Goal: Task Accomplishment & Management: Complete application form

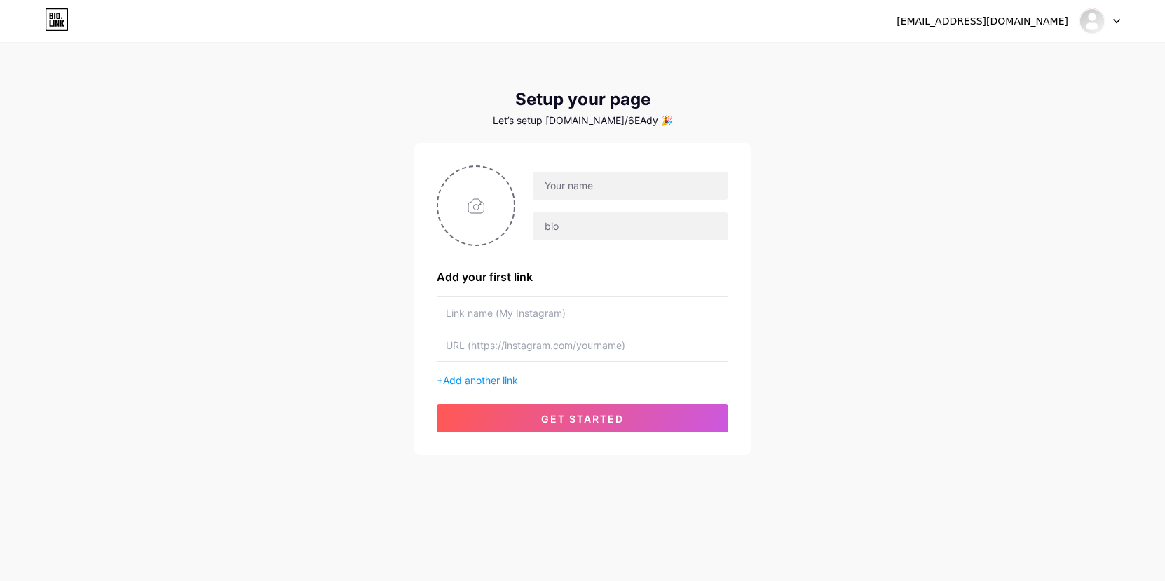
drag, startPoint x: 782, startPoint y: 145, endPoint x: 790, endPoint y: 146, distance: 8.4
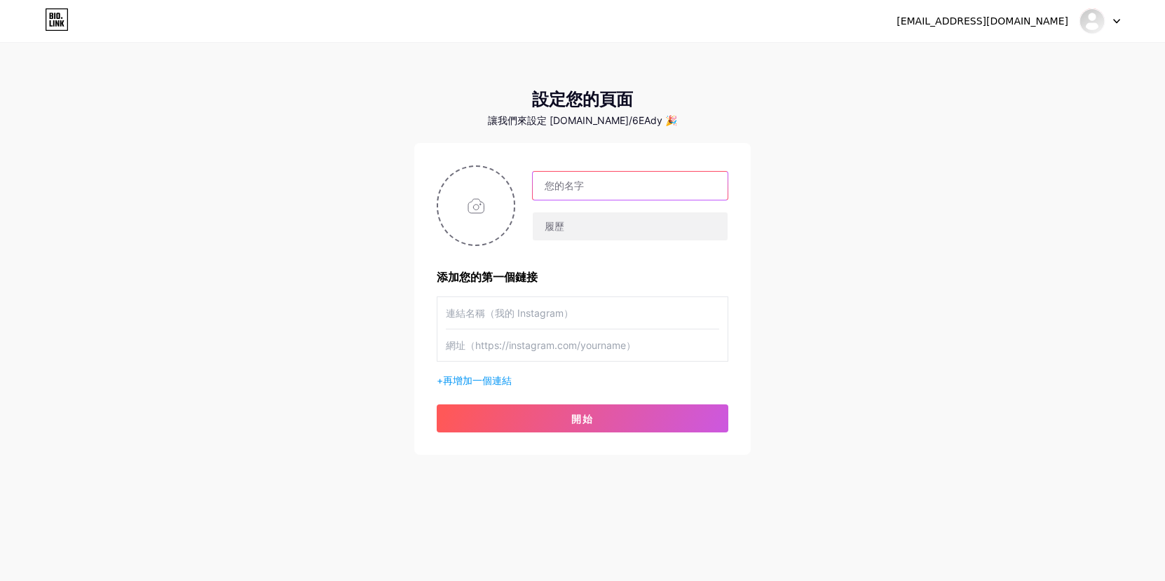
click at [619, 181] on input "text" at bounding box center [630, 186] width 195 height 28
type input "t"
type input "RYAO"
click at [593, 238] on input "text" at bounding box center [630, 226] width 195 height 28
type input "W"
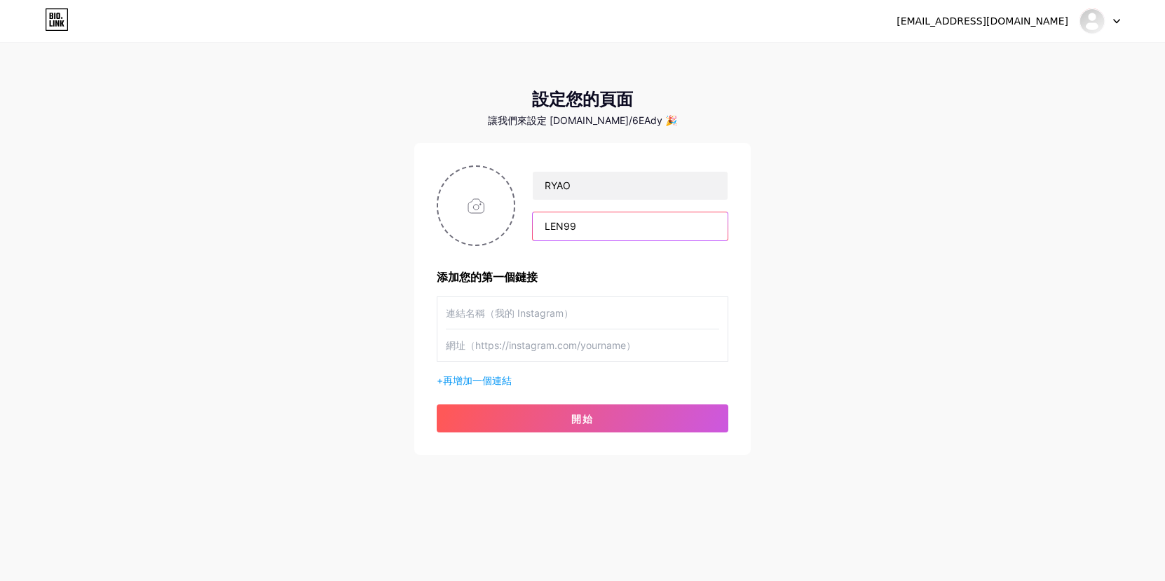
type input "LEN99"
click at [572, 327] on input "text" at bounding box center [582, 313] width 273 height 32
click at [519, 319] on input "text" at bounding box center [582, 313] width 273 height 32
click at [518, 348] on input "text" at bounding box center [582, 346] width 273 height 32
paste input "[URL][DOMAIN_NAME]"
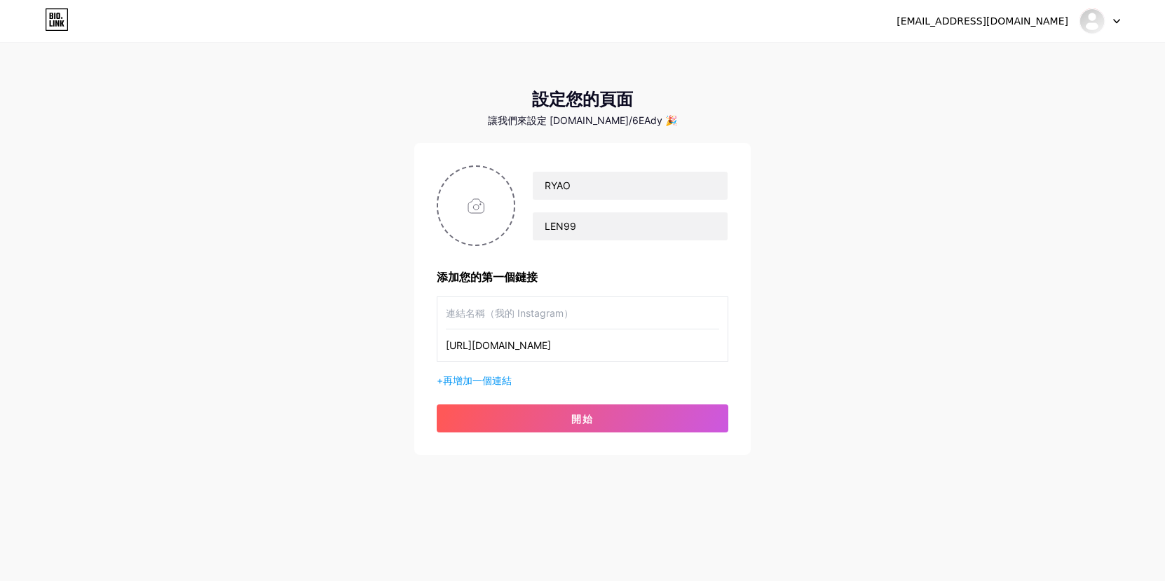
type input "[URL][DOMAIN_NAME]"
click at [526, 316] on input "text" at bounding box center [582, 313] width 273 height 32
type input "5"
type input "註冊平台"
click at [488, 386] on div "+再 增加一個連結" at bounding box center [583, 380] width 292 height 15
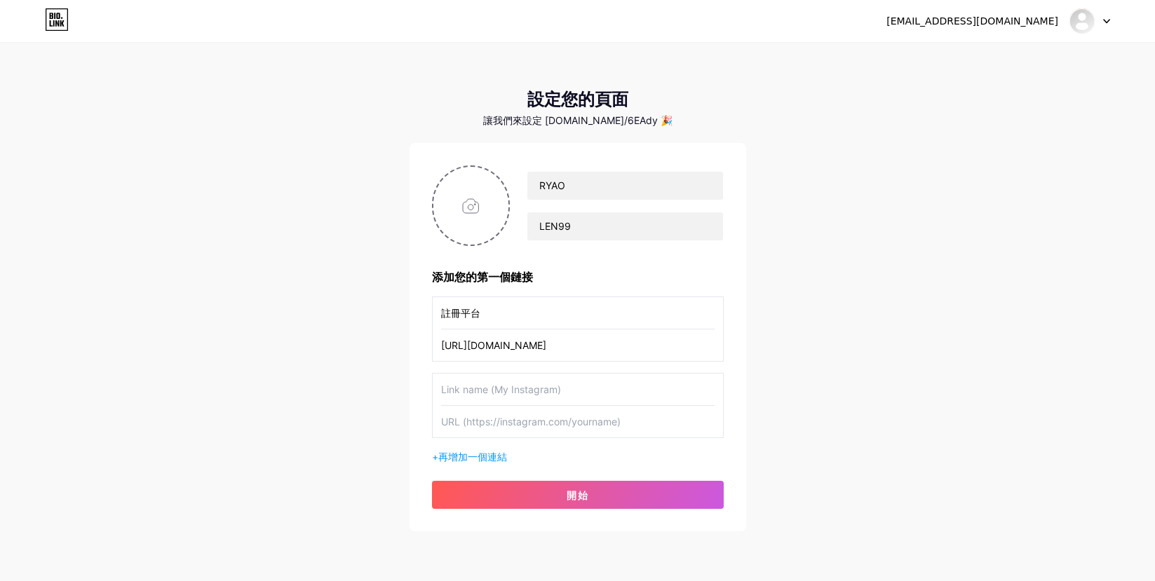
click at [485, 383] on input "text" at bounding box center [577, 390] width 273 height 32
type input "ㄊ"
type input "賺錢分享群"
click at [517, 325] on input "註冊平台" at bounding box center [577, 313] width 273 height 32
click at [508, 320] on input "註冊平台" at bounding box center [577, 313] width 273 height 32
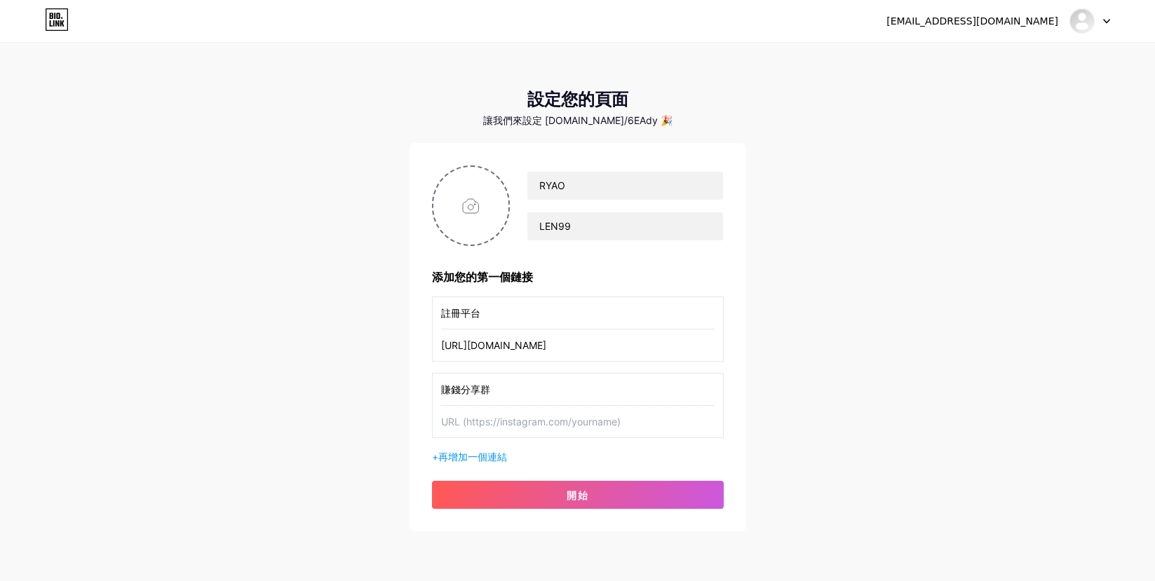
paste input "🔥"
type input "註冊平台🔥"
click at [516, 391] on input "賺錢分享群" at bounding box center [577, 390] width 273 height 32
paste input "🧧"
type input "賺錢分享群🧧"
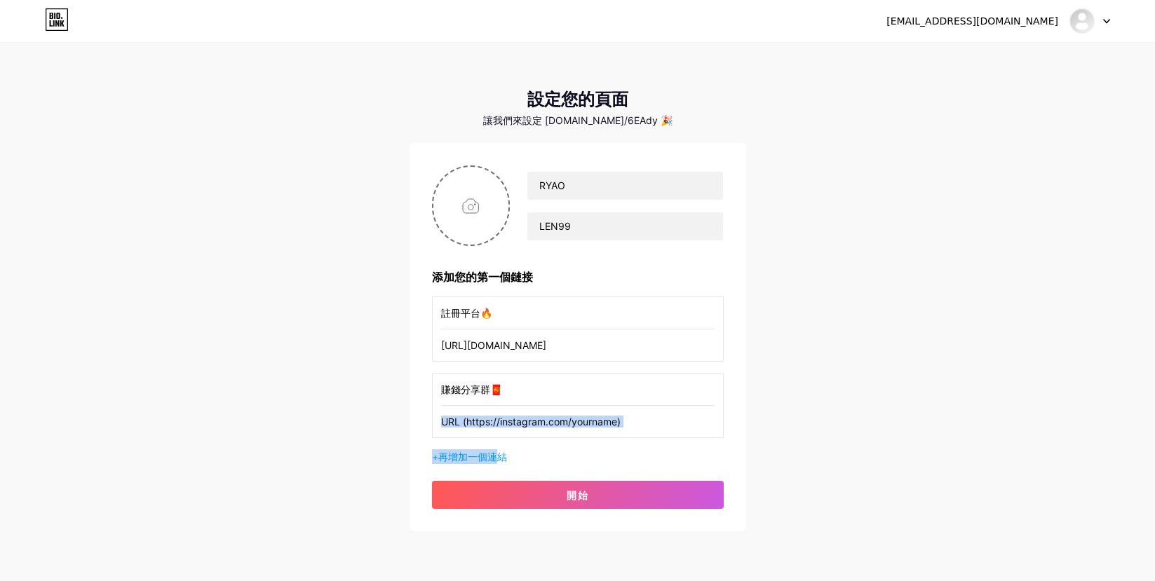
drag, startPoint x: 495, startPoint y: 440, endPoint x: 497, endPoint y: 432, distance: 8.7
click at [496, 434] on div "註冊平台🔥 https://www.len99.com/official/play 賺錢分享群🧧 +再 增加一個連結" at bounding box center [578, 381] width 292 height 168
click at [505, 428] on input "text" at bounding box center [577, 422] width 273 height 32
paste input "[URL][DOMAIN_NAME]"
type input "[URL][DOMAIN_NAME]"
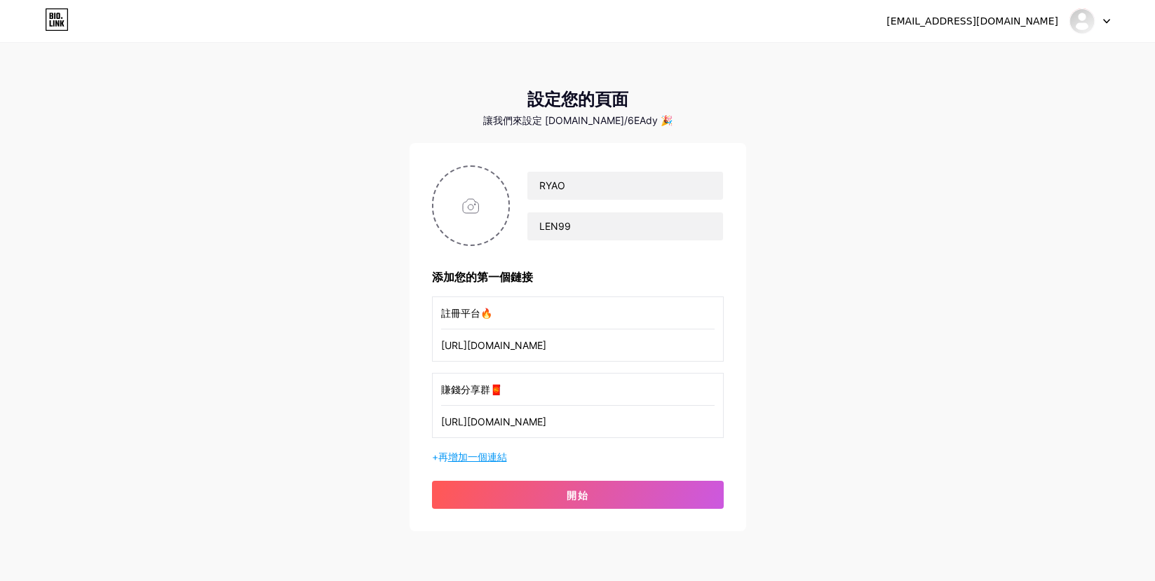
click at [503, 453] on font "增加一個連結" at bounding box center [477, 457] width 59 height 12
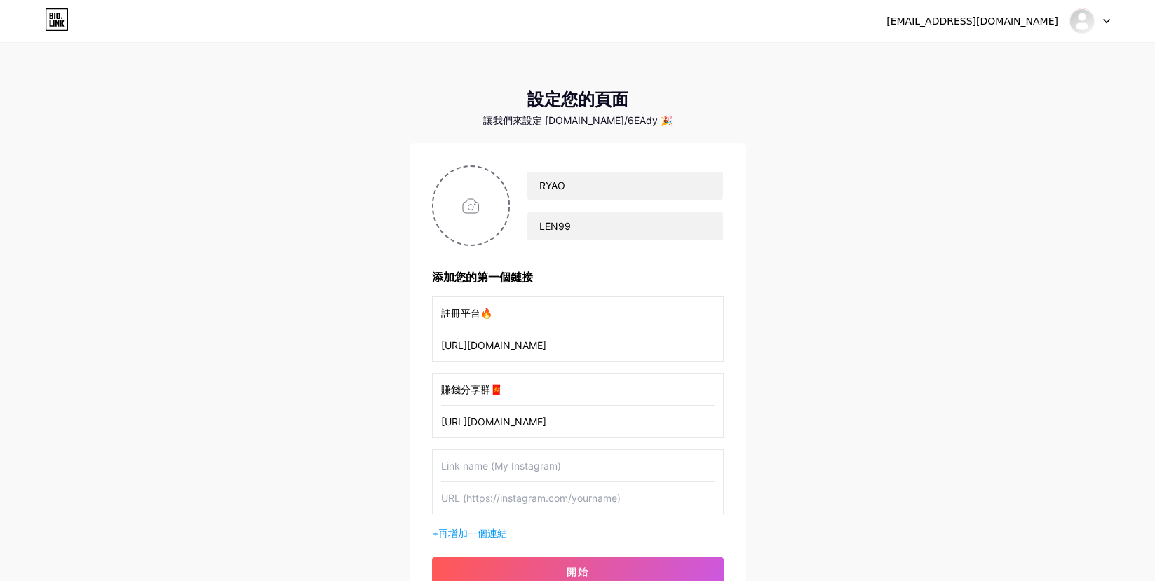
click at [519, 461] on input "text" at bounding box center [577, 466] width 273 height 32
click at [503, 464] on input "聯繫我們" at bounding box center [577, 466] width 273 height 32
paste input "💌"
type input "聯繫我們💌"
click at [529, 503] on input "text" at bounding box center [577, 498] width 273 height 32
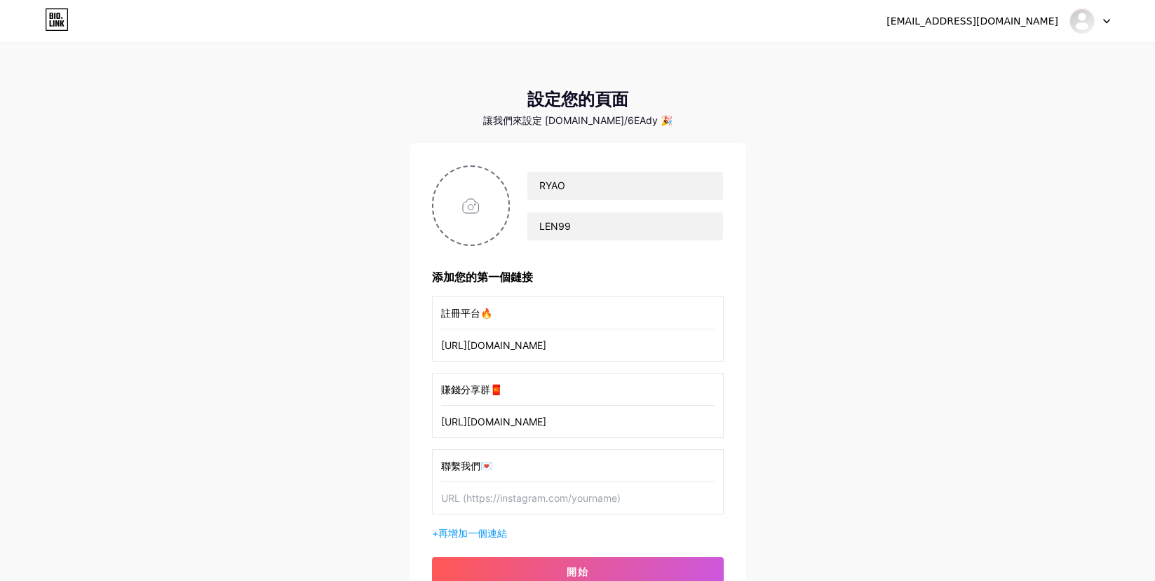
paste input "[URL][PERSON_NAME][DOMAIN_NAME]"
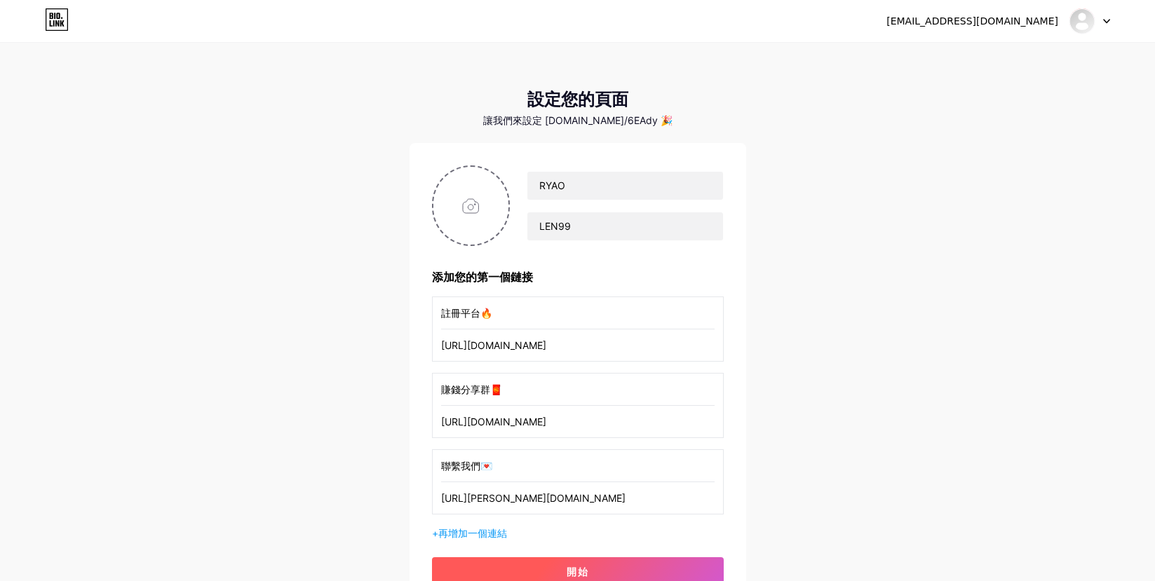
type input "[URL][PERSON_NAME][DOMAIN_NAME]"
click at [551, 564] on button "開始" at bounding box center [578, 571] width 292 height 28
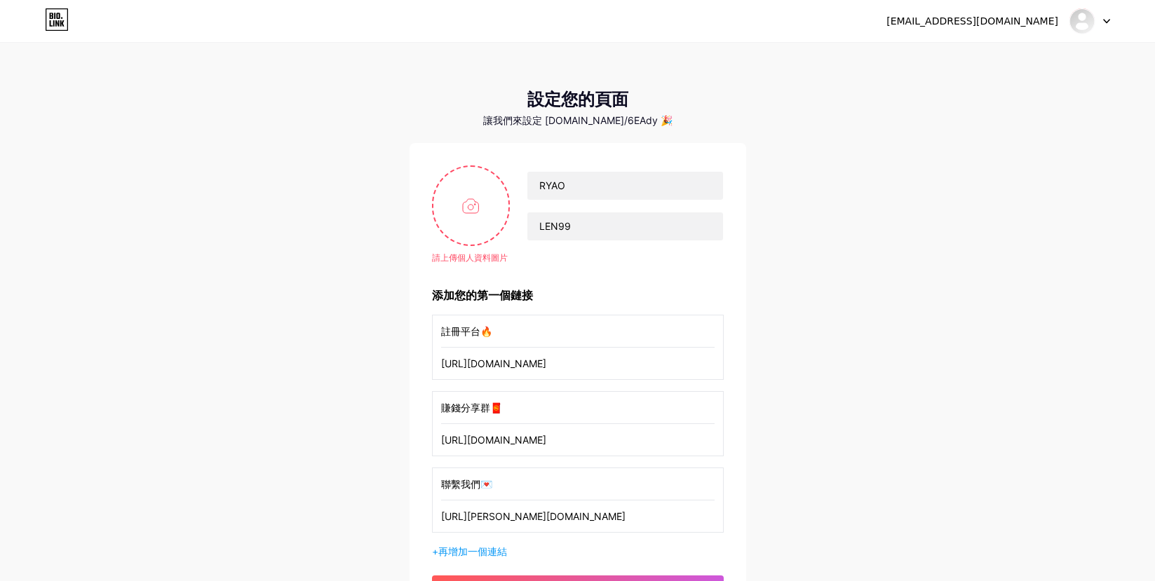
click at [439, 123] on div "讓我們來設定 bio.link/6EAdy 🎉" at bounding box center [578, 120] width 337 height 11
click at [463, 189] on input "file" at bounding box center [471, 206] width 76 height 78
type input "C:\fakepath\社群背景圖.jpg"
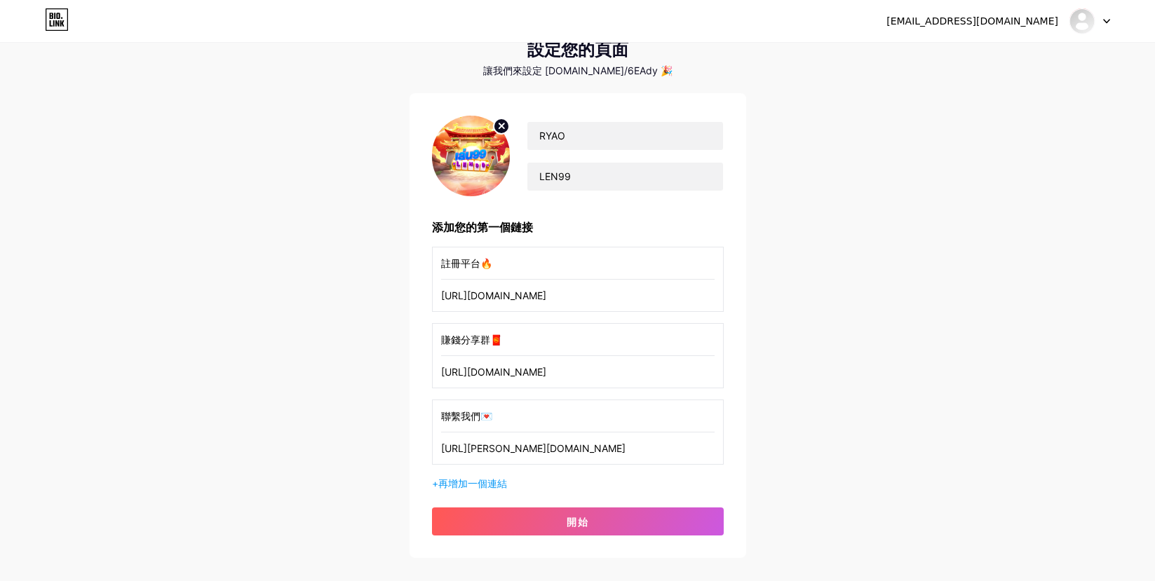
scroll to position [128, 0]
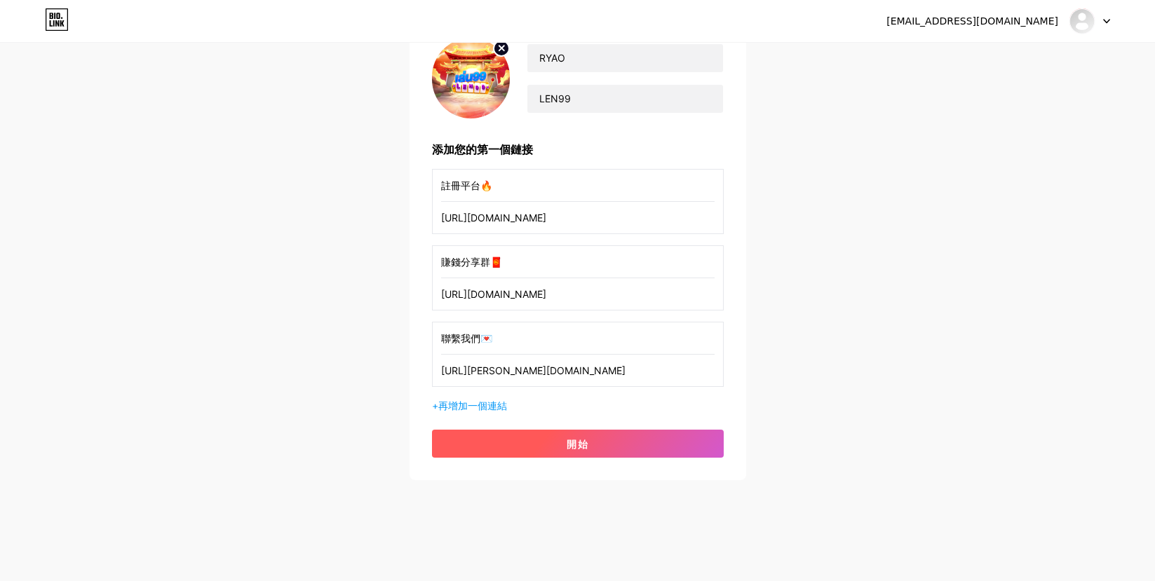
click at [600, 444] on button "開始" at bounding box center [578, 444] width 292 height 28
click at [578, 440] on font "開始" at bounding box center [578, 444] width 22 height 12
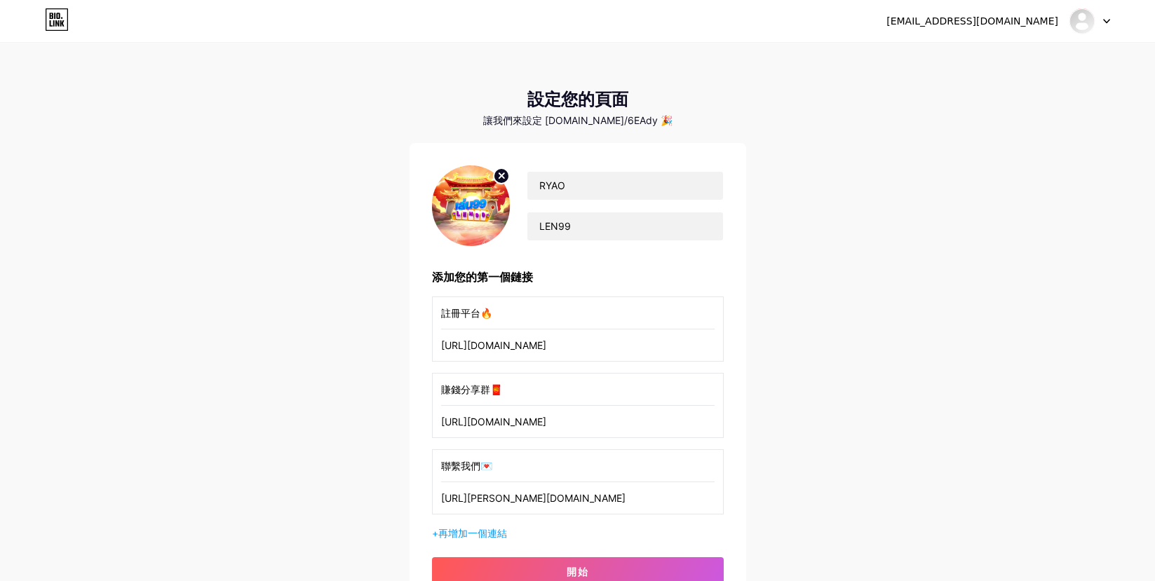
click at [877, 239] on div "igsz17888@gmail.com 儀表板 登出 設定您的頁面 讓我們來設定 bio.link/6EAdy 🎉 RYAO LEN99 添加您的第一個鏈接 …" at bounding box center [577, 326] width 1155 height 653
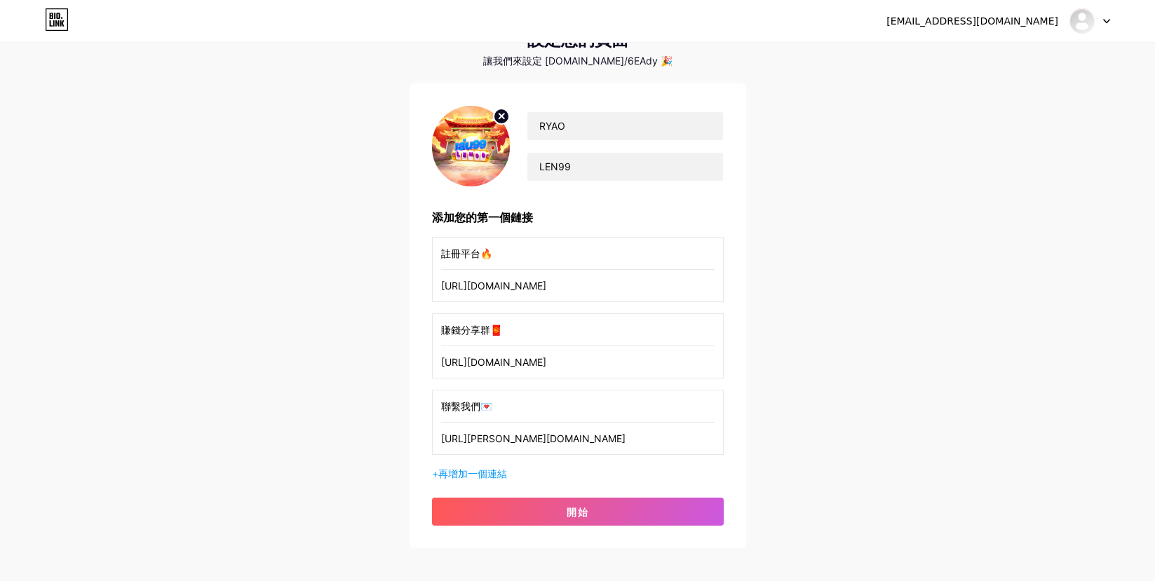
scroll to position [128, 0]
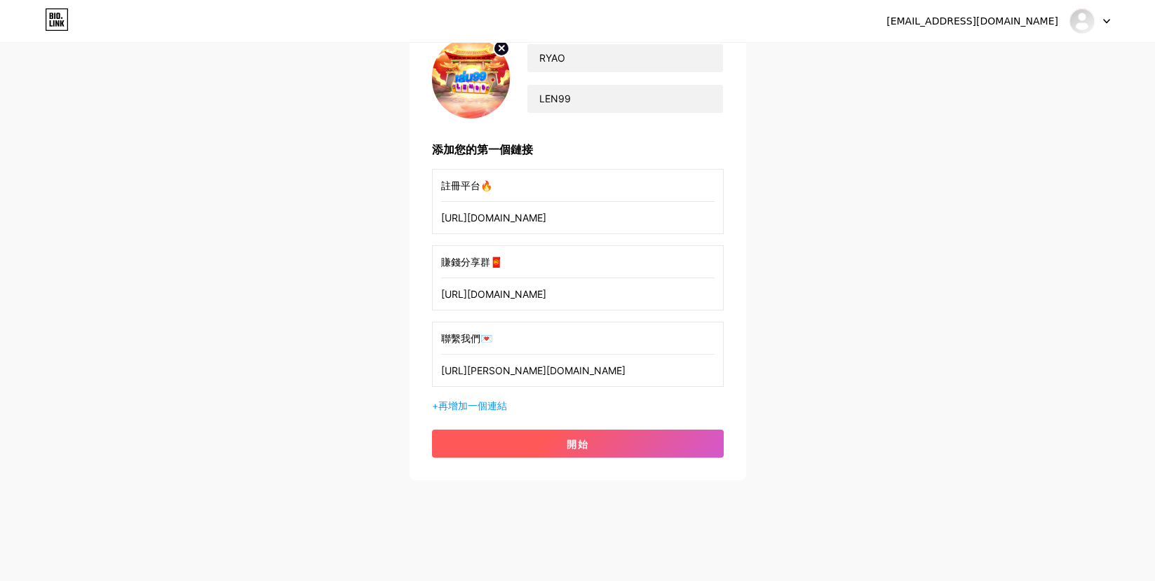
click at [558, 440] on button "開始" at bounding box center [578, 444] width 292 height 28
drag, startPoint x: 571, startPoint y: 175, endPoint x: 190, endPoint y: 173, distance: 380.8
click at [190, 173] on div "igsz17888@gmail.com 儀表板 登出 設定您的頁面 讓我們來設定 bio.link/6EAdy 🎉 RYAO LEN99 添加您的第一個鏈接 …" at bounding box center [577, 198] width 1155 height 653
click at [644, 229] on input "[URL][DOMAIN_NAME]" at bounding box center [577, 218] width 273 height 32
drag, startPoint x: 615, startPoint y: 222, endPoint x: 243, endPoint y: 222, distance: 372.3
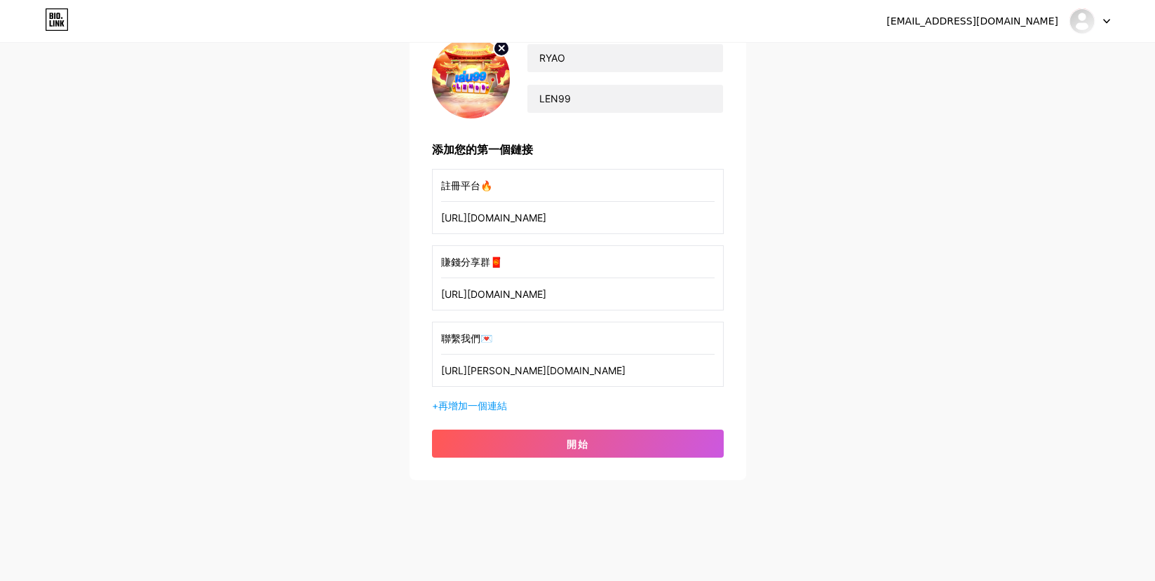
click at [243, 222] on div "igsz17888@gmail.com 儀表板 登出 設定您的頁面 讓我們來設定 bio.link/6EAdy 🎉 RYAO LEN99 添加您的第一個鏈接 …" at bounding box center [577, 198] width 1155 height 653
click at [499, 261] on input "賺錢分享群🧧" at bounding box center [577, 262] width 273 height 32
drag, startPoint x: 505, startPoint y: 261, endPoint x: 393, endPoint y: 256, distance: 112.3
click at [393, 256] on div "igsz17888@gmail.com 儀表板 登出 設定您的頁面 讓我們來設定 bio.link/6EAdy 🎉 RYAO LEN99 添加您的第一個鏈接 …" at bounding box center [577, 198] width 1155 height 653
drag, startPoint x: 574, startPoint y: 290, endPoint x: 568, endPoint y: 295, distance: 7.6
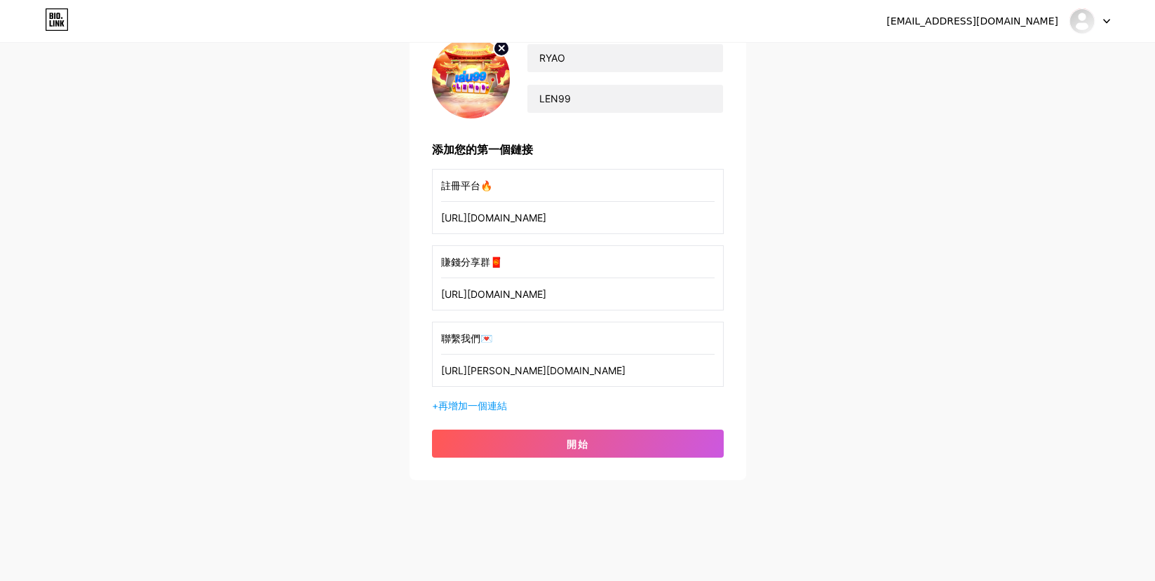
click at [574, 290] on input "[URL][DOMAIN_NAME]" at bounding box center [577, 294] width 273 height 32
drag, startPoint x: 593, startPoint y: 287, endPoint x: 234, endPoint y: 327, distance: 360.5
click at [234, 327] on div "igsz17888@gmail.com 儀表板 登出 設定您的頁面 讓我們來設定 bio.link/6EAdy 🎉 RYAO LEN99 添加您的第一個鏈接 …" at bounding box center [577, 198] width 1155 height 653
click at [515, 342] on input "聯繫我們💌" at bounding box center [577, 339] width 273 height 32
drag, startPoint x: 509, startPoint y: 339, endPoint x: 242, endPoint y: 340, distance: 267.2
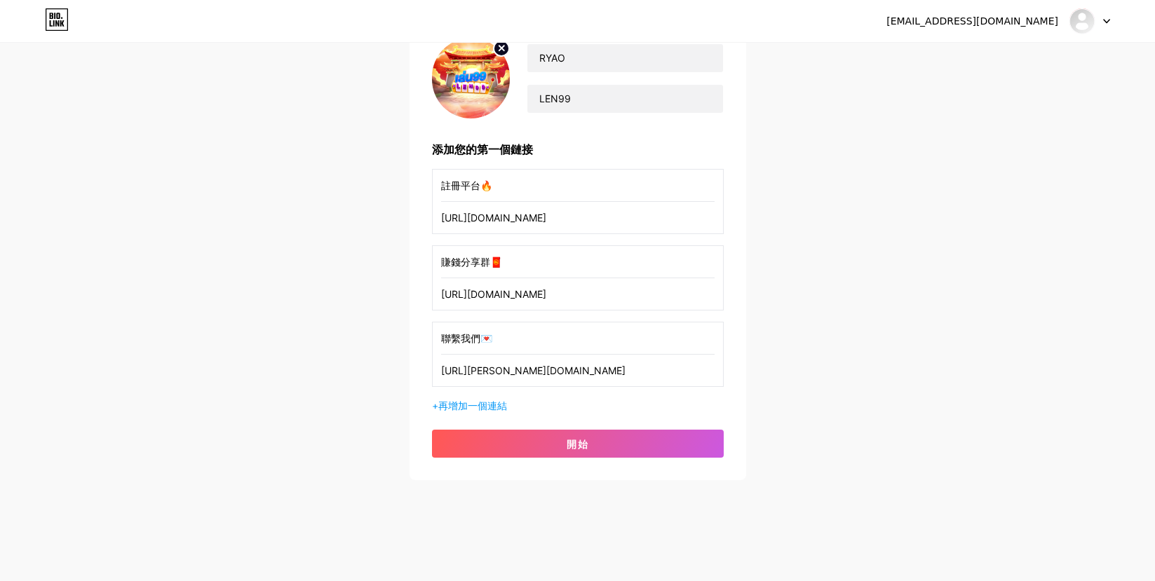
click at [242, 340] on div "igsz17888@gmail.com 儀表板 登出 設定您的頁面 讓我們來設定 bio.link/6EAdy 🎉 RYAO LEN99 添加您的第一個鏈接 …" at bounding box center [577, 198] width 1155 height 653
click at [559, 363] on input "[URL][PERSON_NAME][DOMAIN_NAME]" at bounding box center [577, 371] width 273 height 32
drag, startPoint x: 429, startPoint y: 362, endPoint x: 416, endPoint y: 363, distance: 13.3
click at [411, 362] on div "RYAO LEN99 添加您的第一個鏈接 註冊平台🔥 https://www.len99.com/official/play 賺錢分享群🧧 https://r…" at bounding box center [578, 247] width 337 height 465
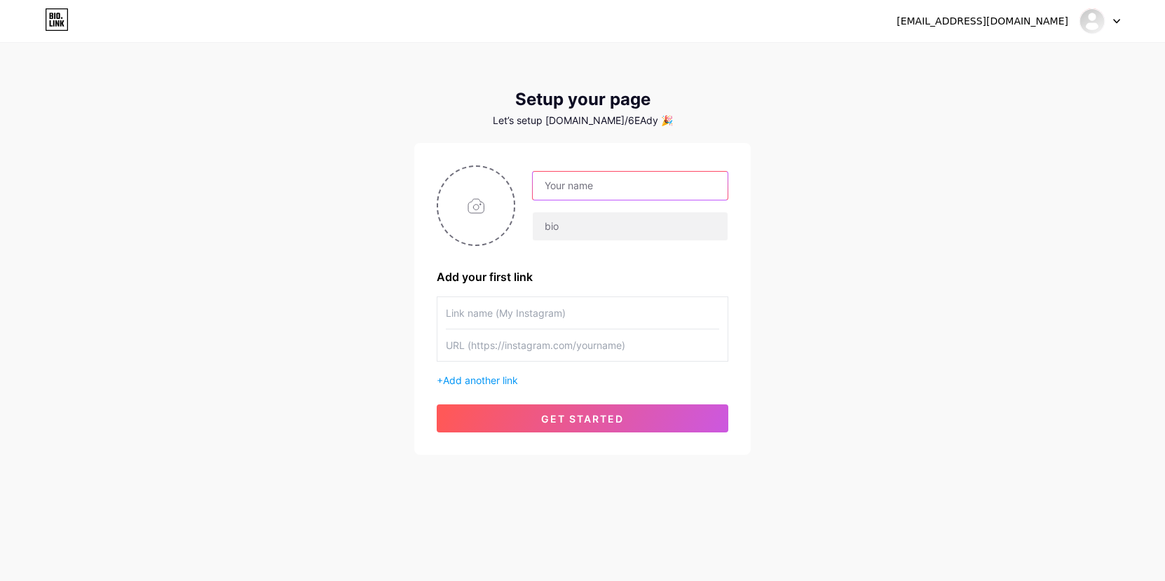
click at [582, 192] on input "text" at bounding box center [630, 186] width 195 height 28
click at [571, 191] on input "text" at bounding box center [630, 186] width 195 height 28
type input "RYAO"
click at [582, 229] on input "text" at bounding box center [630, 226] width 195 height 28
type input "LEN99"
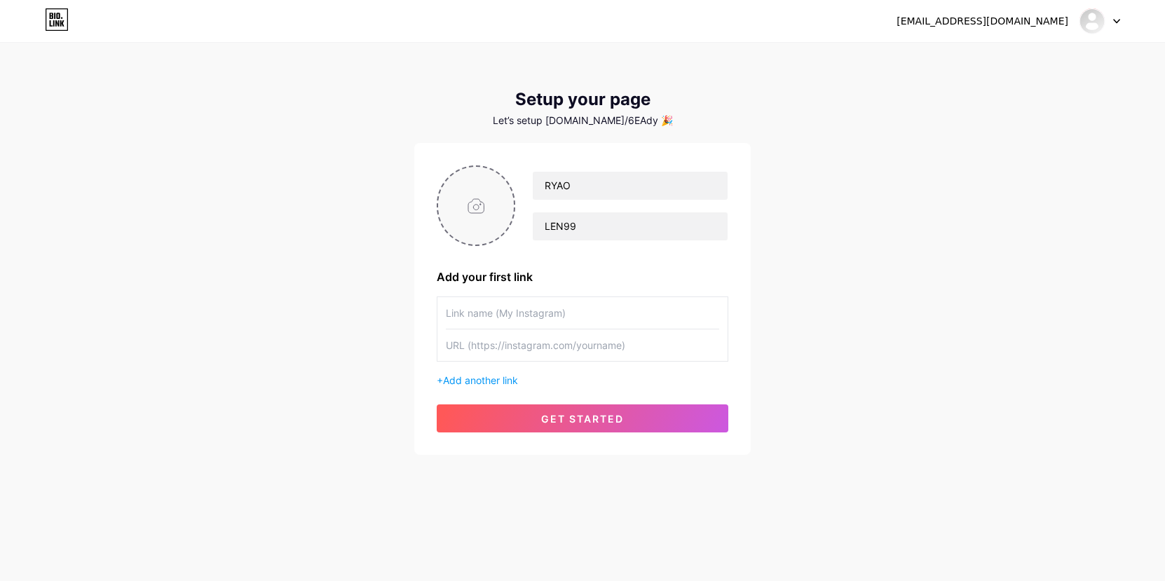
click at [466, 201] on input "file" at bounding box center [476, 206] width 76 height 78
type input "C:\fakepath\社群背景圖.jpg"
click at [604, 314] on input "text" at bounding box center [582, 313] width 273 height 32
paste input "註冊平台🔥"
type input "註冊平台🔥"
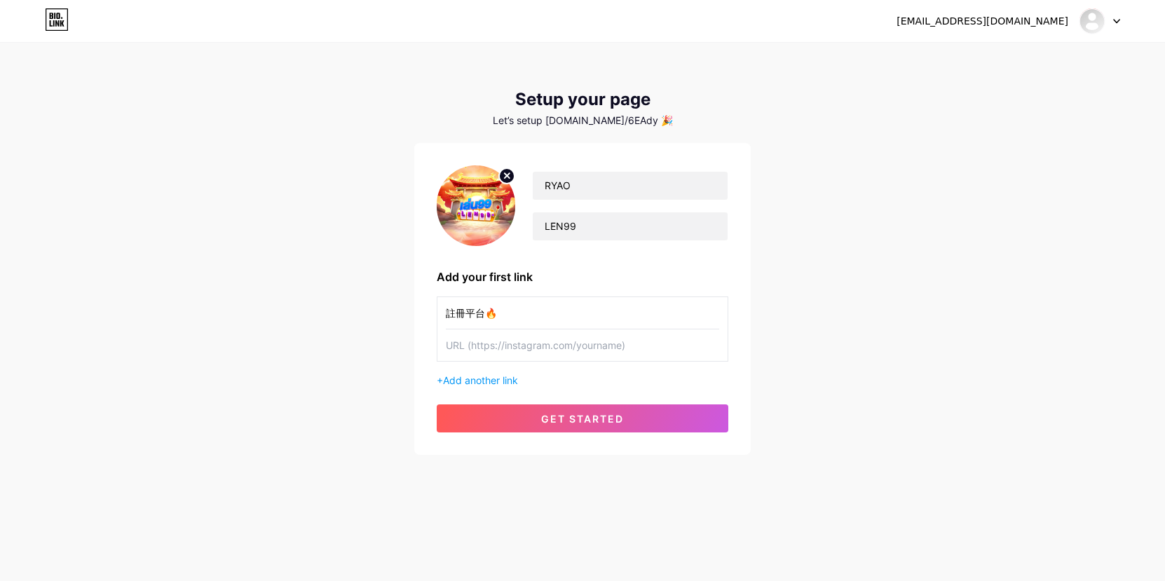
click at [503, 345] on input "text" at bounding box center [582, 346] width 273 height 32
paste input "[URL][DOMAIN_NAME]"
type input "[URL][DOMAIN_NAME]"
click at [504, 384] on span "Add another link" at bounding box center [480, 380] width 75 height 12
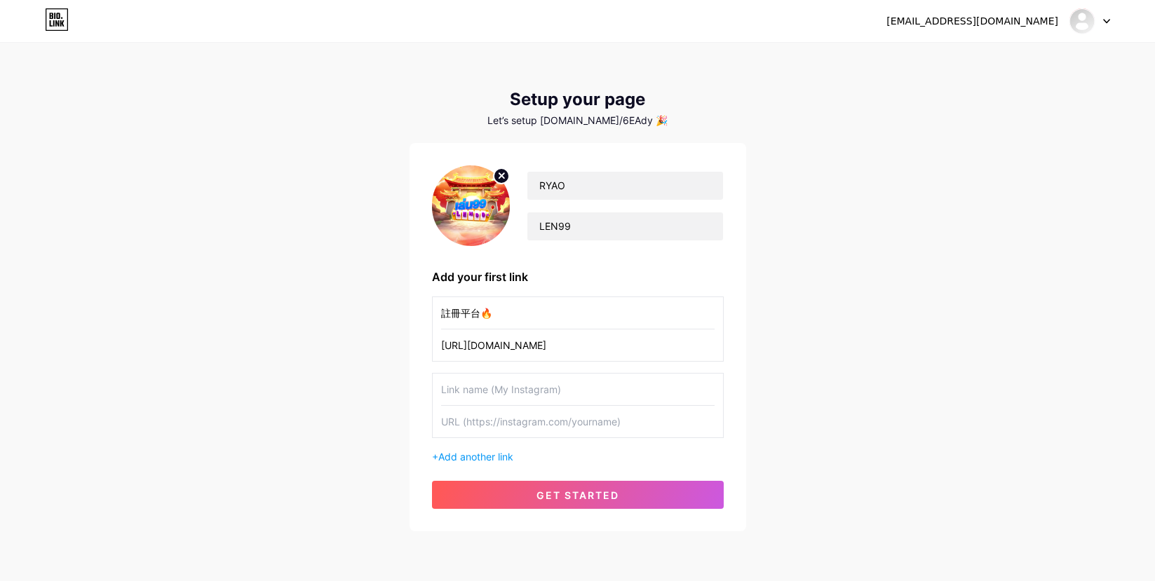
click at [485, 393] on input "text" at bounding box center [577, 390] width 273 height 32
paste input "賺錢分享群🧧"
type input "賺錢分享群🧧"
click at [492, 417] on input "text" at bounding box center [577, 422] width 273 height 32
paste input "[URL][DOMAIN_NAME]"
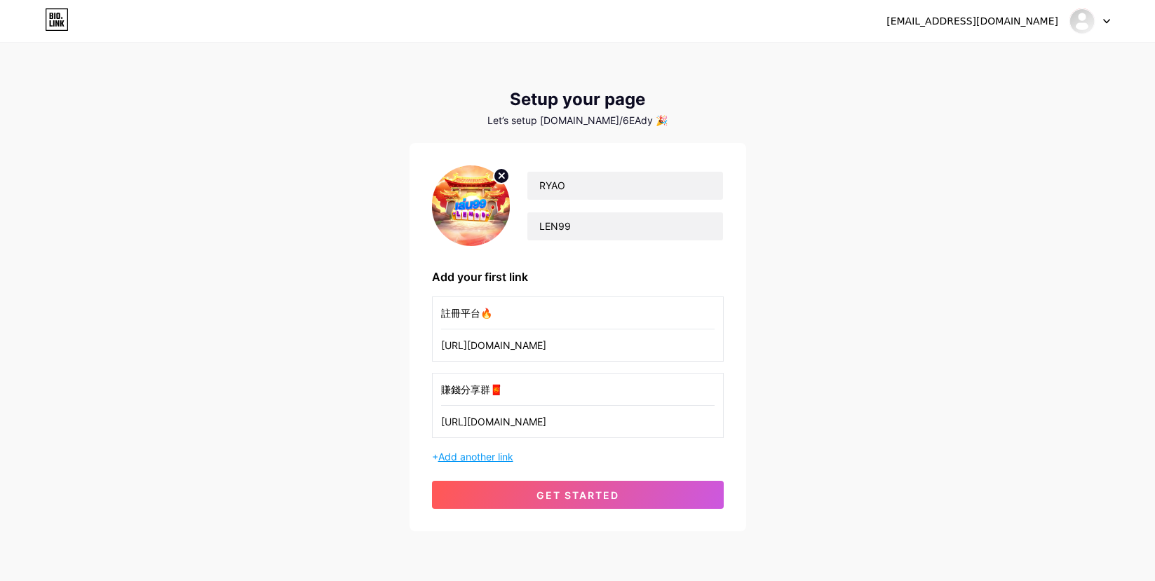
type input "[URL][DOMAIN_NAME]"
click at [473, 459] on span "Add another link" at bounding box center [475, 457] width 75 height 12
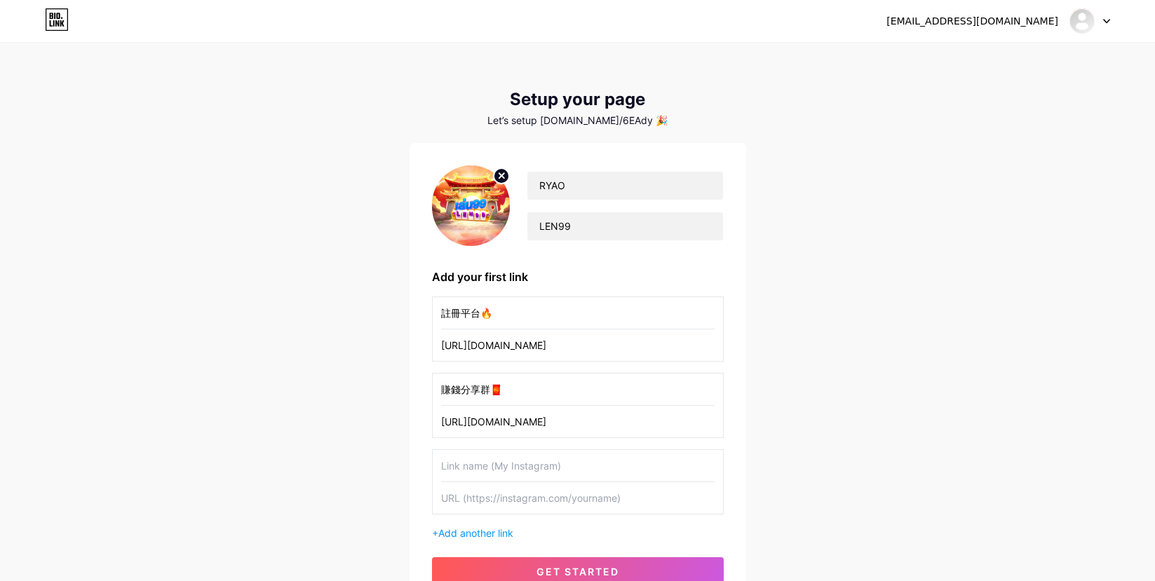
click at [595, 467] on input "text" at bounding box center [577, 466] width 273 height 32
paste input "聯繫我們💌"
type input "聯繫我們💌"
click at [525, 496] on input "text" at bounding box center [577, 498] width 273 height 32
paste input "[URL][PERSON_NAME][DOMAIN_NAME]"
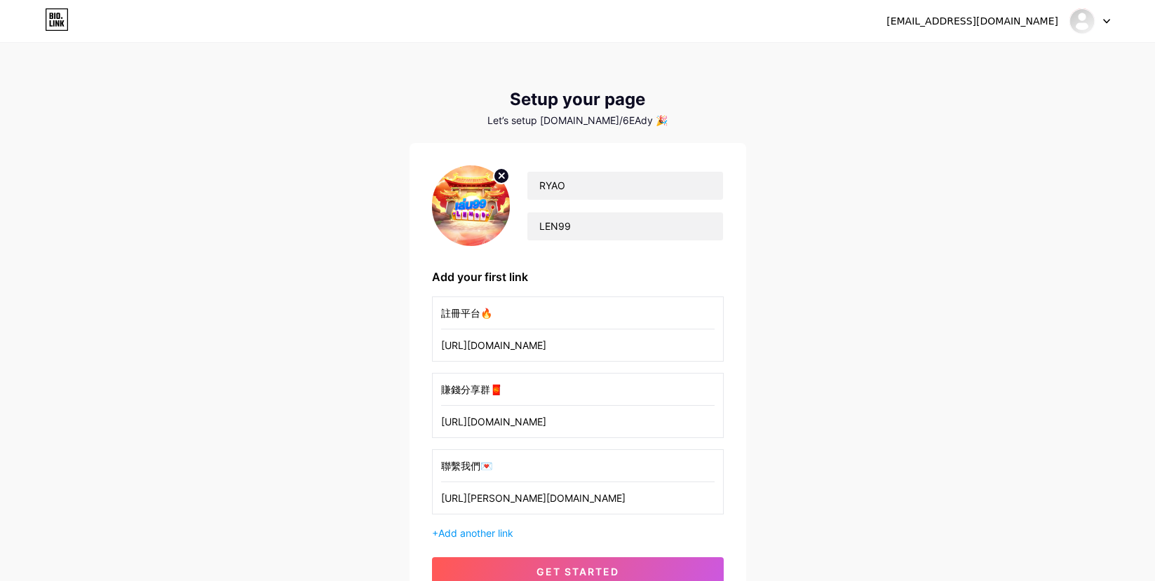
type input "[URL][PERSON_NAME][DOMAIN_NAME]"
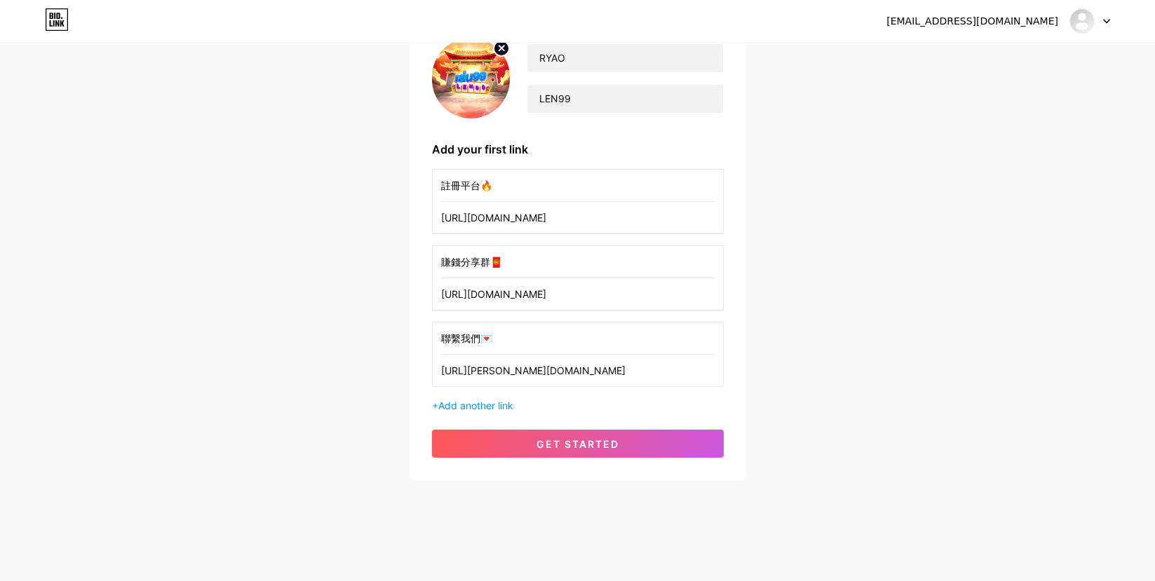
scroll to position [57, 0]
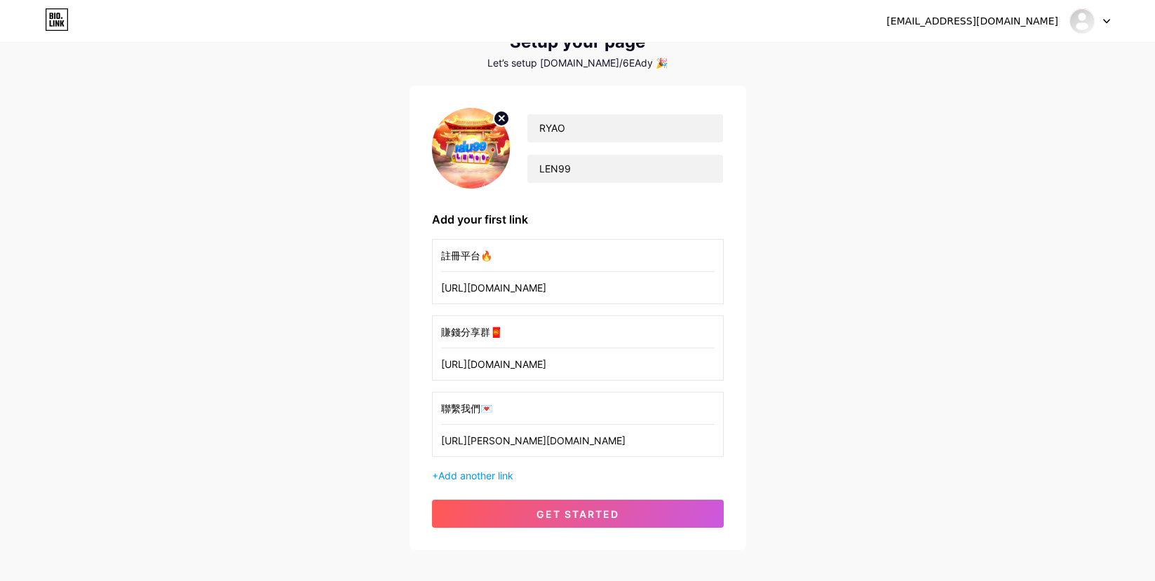
drag, startPoint x: 649, startPoint y: 279, endPoint x: 79, endPoint y: 286, distance: 570.1
click at [79, 286] on div "[EMAIL_ADDRESS][DOMAIN_NAME] Dashboard Logout Setup your page Let’s setup [DOMA…" at bounding box center [577, 269] width 1155 height 653
paste input "online/a/7896aa"
type input "[URL][DOMAIN_NAME]"
click at [602, 513] on span "get started" at bounding box center [577, 514] width 83 height 12
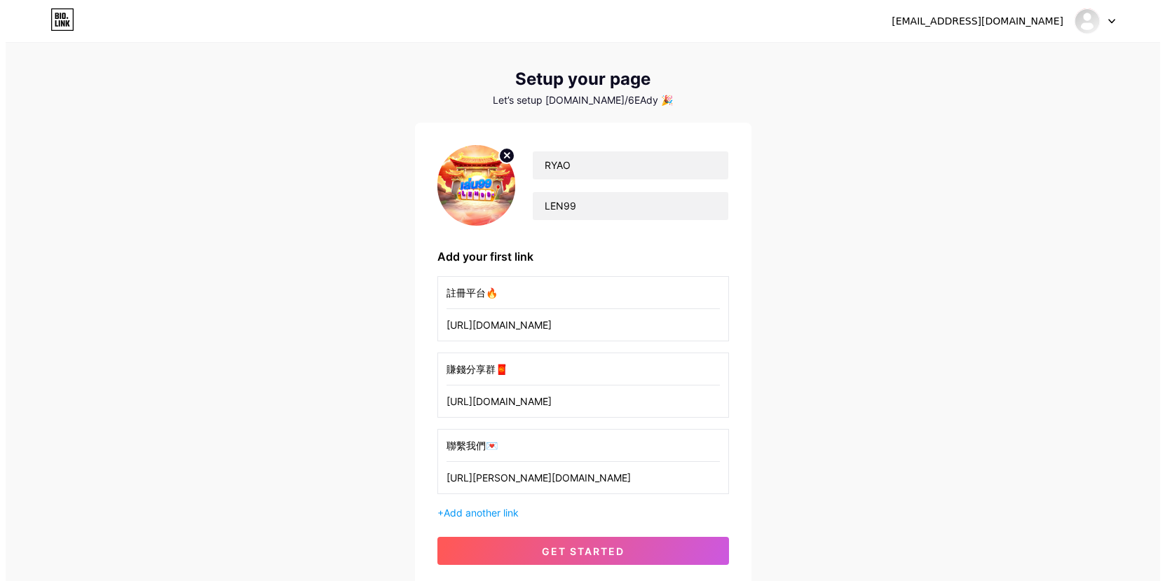
scroll to position [0, 0]
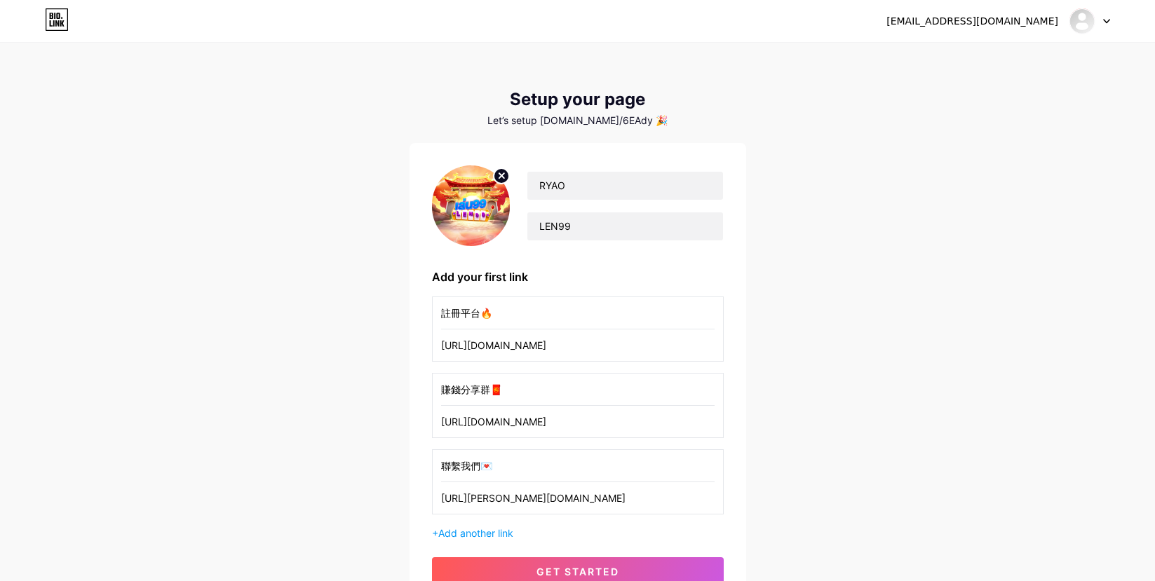
click at [1102, 27] on div at bounding box center [1089, 20] width 41 height 25
drag, startPoint x: 824, startPoint y: 153, endPoint x: 977, endPoint y: 102, distance: 161.0
click at [976, 102] on li "Logout" at bounding box center [1022, 95] width 174 height 38
click at [977, 102] on li "Logout" at bounding box center [1022, 95] width 174 height 38
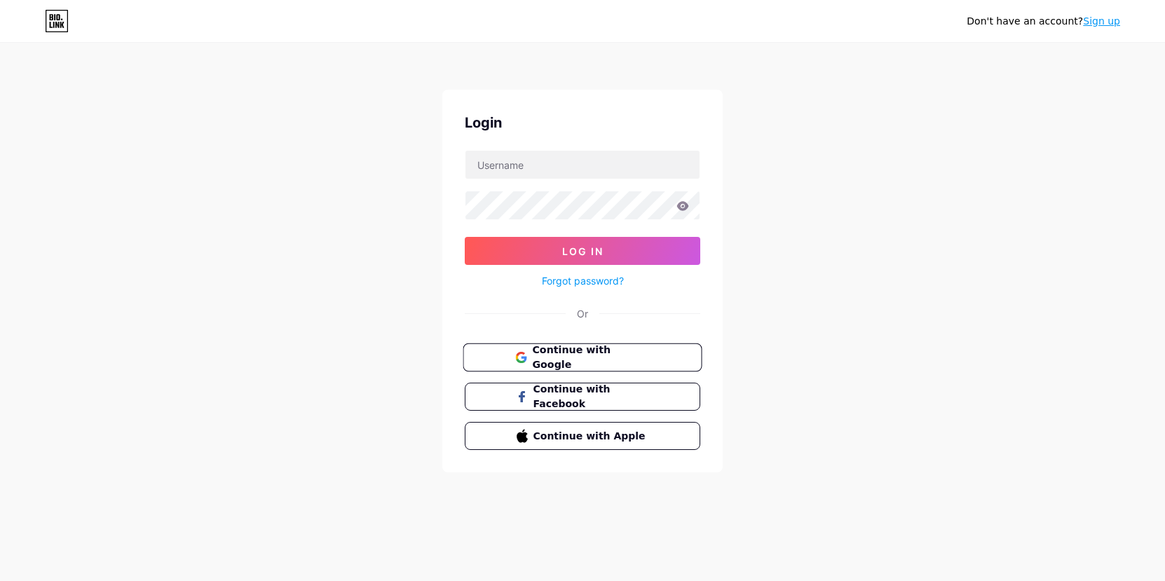
click at [569, 346] on button "Continue with Google" at bounding box center [582, 358] width 239 height 29
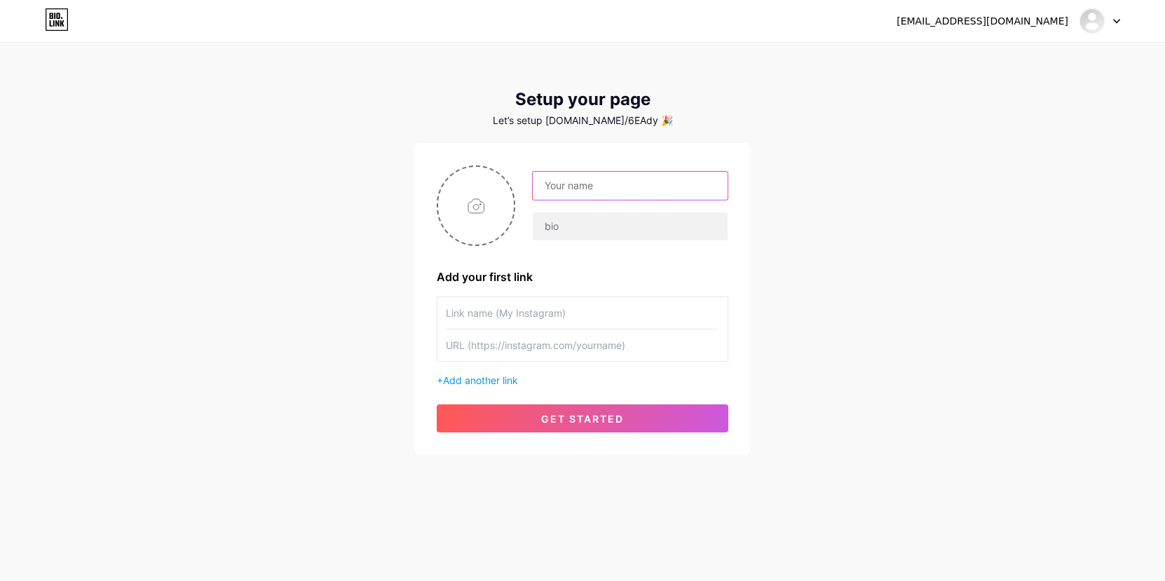
click at [667, 178] on input "text" at bounding box center [630, 186] width 195 height 28
type input "RYAO"
click at [574, 212] on div at bounding box center [630, 226] width 196 height 29
click at [574, 217] on input "text" at bounding box center [630, 226] width 195 height 28
type input "LEN99"
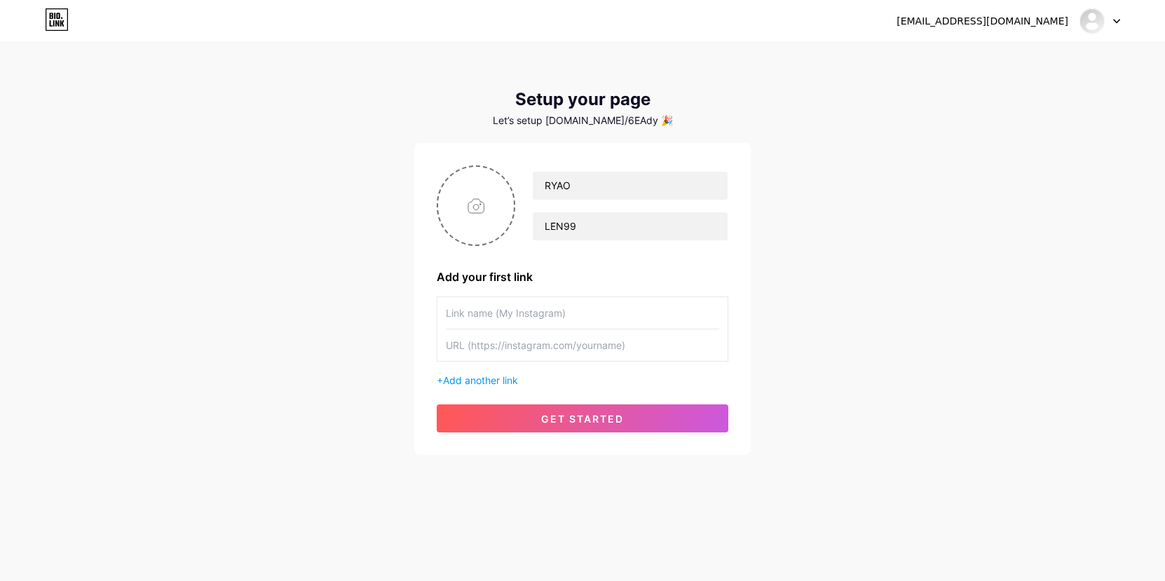
click at [557, 319] on input "text" at bounding box center [582, 313] width 273 height 32
click at [540, 315] on input "text" at bounding box center [582, 313] width 273 height 32
paste input "註冊平台🔥"
drag, startPoint x: 524, startPoint y: 320, endPoint x: 201, endPoint y: 317, distance: 322.6
click at [201, 317] on div "igsz17888@gmail.com Dashboard Logout Setup your page Let’s setup bio.link/6EAdy…" at bounding box center [582, 250] width 1165 height 500
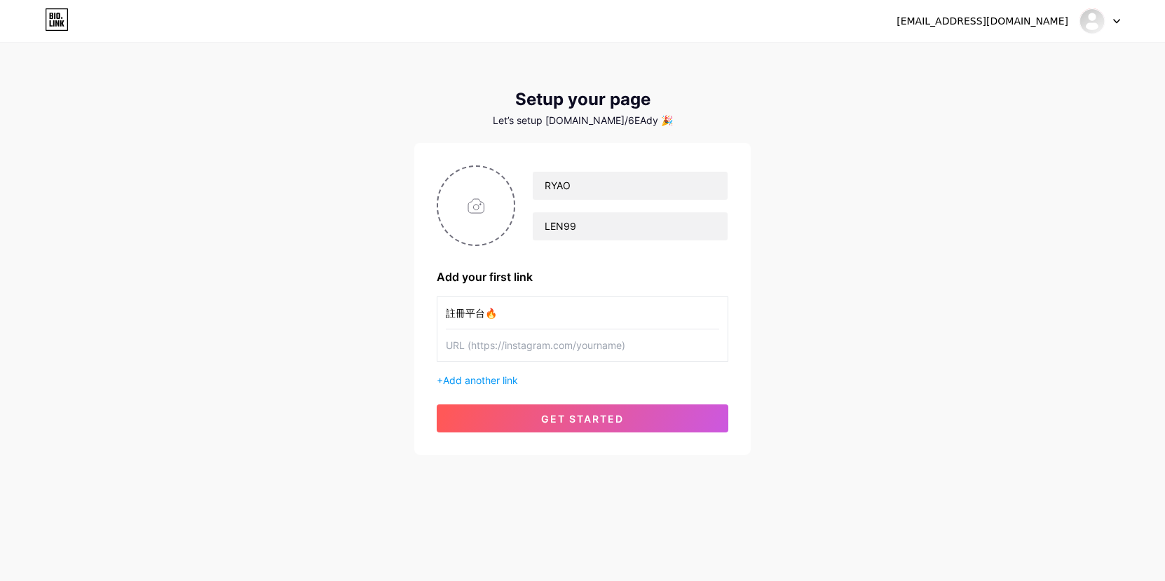
click at [509, 310] on input "註冊平台🔥" at bounding box center [582, 313] width 273 height 32
drag, startPoint x: 503, startPoint y: 311, endPoint x: 360, endPoint y: 295, distance: 144.0
click at [360, 295] on div "igsz17888@gmail.com Dashboard Logout Setup your page Let’s setup bio.link/6EAdy…" at bounding box center [582, 250] width 1165 height 500
paste input "สมัครแพลตฟอร์ม"
click at [526, 316] on input "สมัครแพลตฟอร์ม 🔥" at bounding box center [582, 313] width 273 height 32
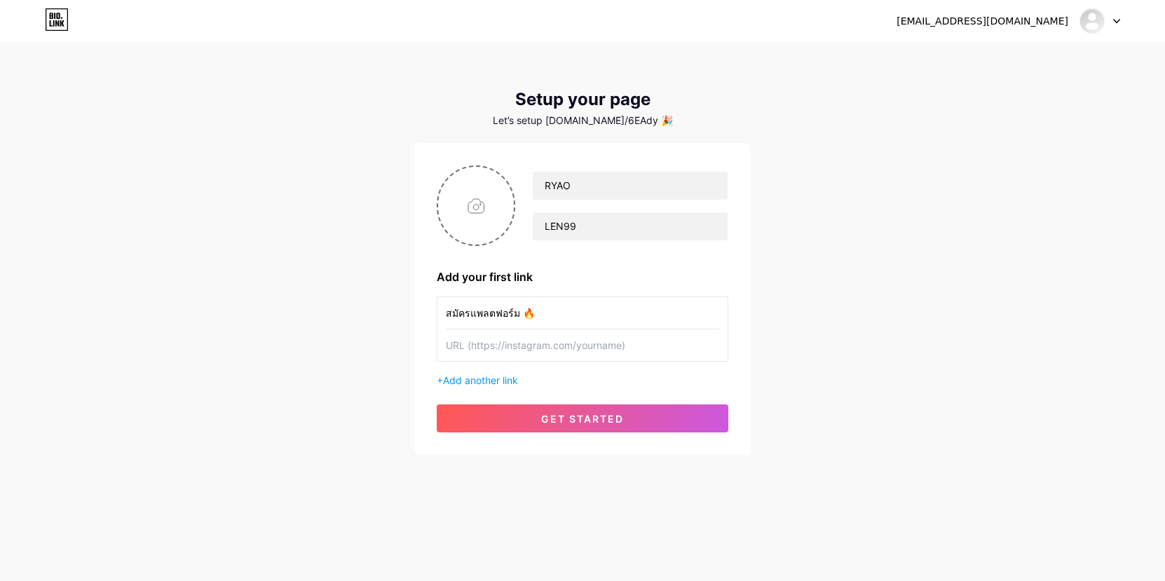
click at [526, 313] on input "สมัครแพลตฟอร์ม 🔥" at bounding box center [582, 313] width 273 height 32
click at [516, 313] on input "สมัครแพลตฟอร์ม 🔥" at bounding box center [582, 313] width 273 height 32
type input "สมัครแพลตฟอร์ม🔥"
click at [586, 342] on input "text" at bounding box center [582, 346] width 273 height 32
click at [481, 388] on div "RYAO LEN99 Add your first link สมัครแพลตฟอร์ม🔥 + Add another link get started" at bounding box center [583, 298] width 292 height 267
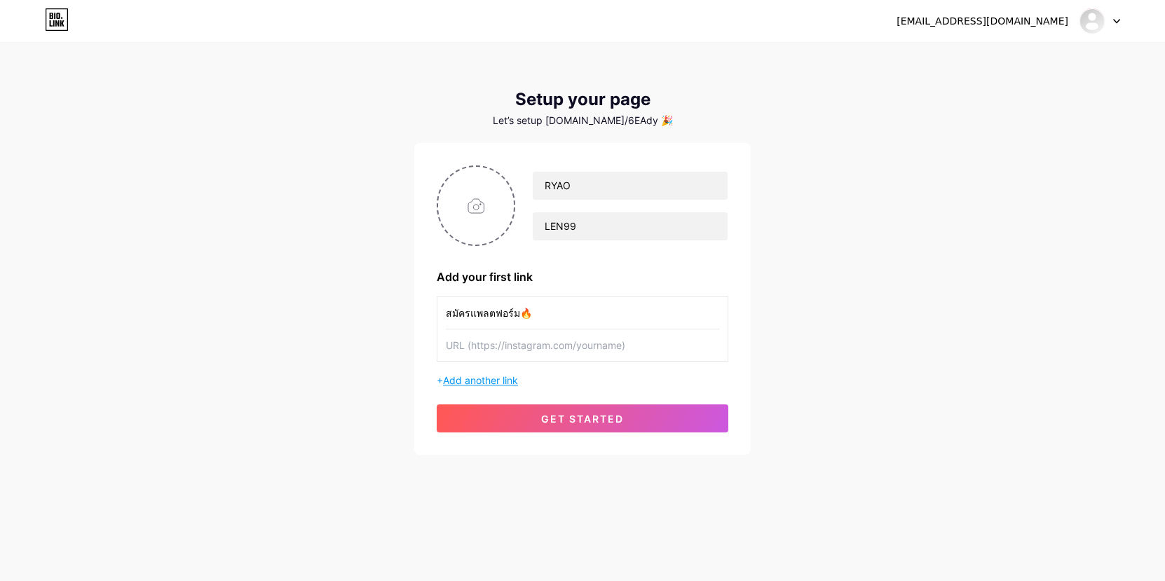
click at [484, 381] on span "Add another link" at bounding box center [480, 380] width 75 height 12
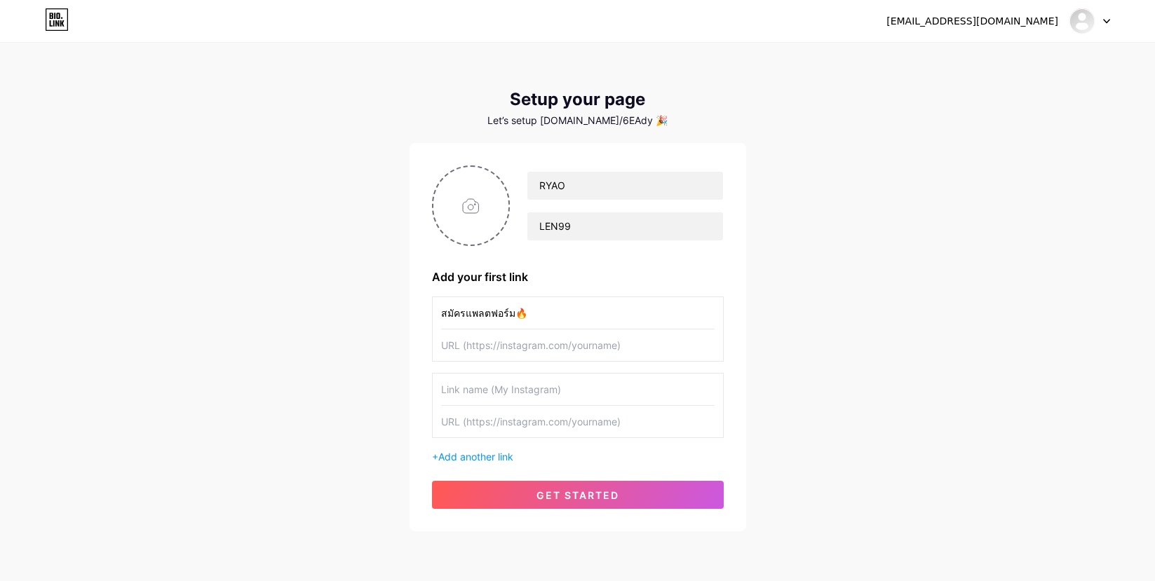
click at [506, 384] on input "text" at bounding box center [577, 390] width 273 height 32
paste input "กลุ่มแชร์การหาเงิน 🧧"
click at [518, 388] on input "กลุ่มแชร์การหาเงิน 🧧" at bounding box center [577, 390] width 273 height 32
type input "กลุ่มแชร์การหาเงิน🧧"
click at [494, 462] on span "Add another link" at bounding box center [475, 457] width 75 height 12
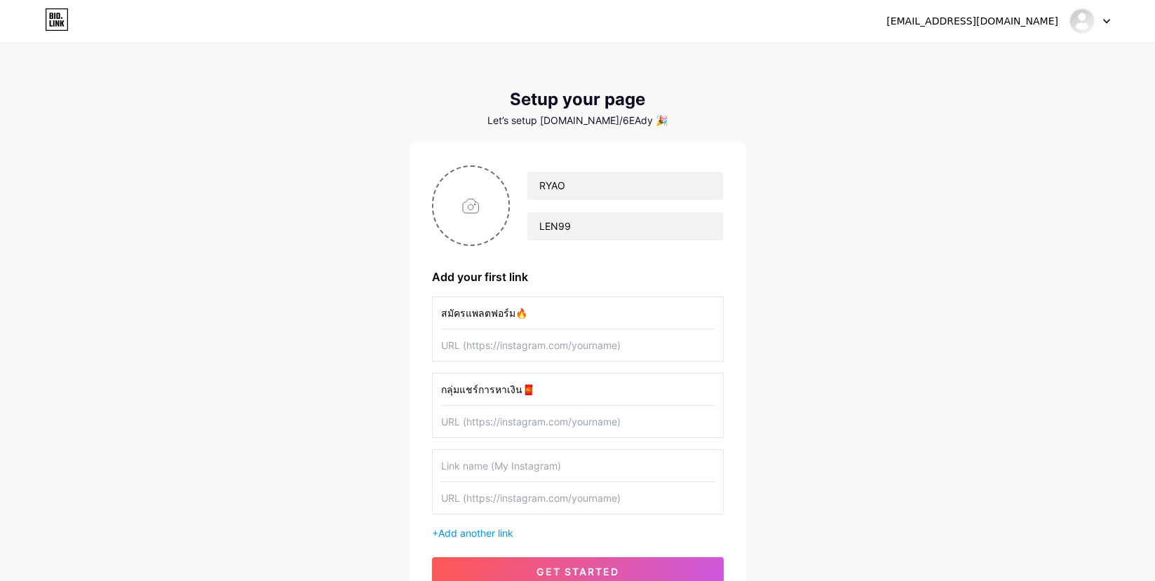
click at [487, 464] on input "text" at bounding box center [577, 466] width 273 height 32
paste input "ติดต่อเรา 💌"
click at [482, 473] on input "ติดต่อเรา 💌" at bounding box center [577, 466] width 273 height 32
type input "ติดต่อเรา💌"
click at [510, 508] on input "text" at bounding box center [577, 498] width 273 height 32
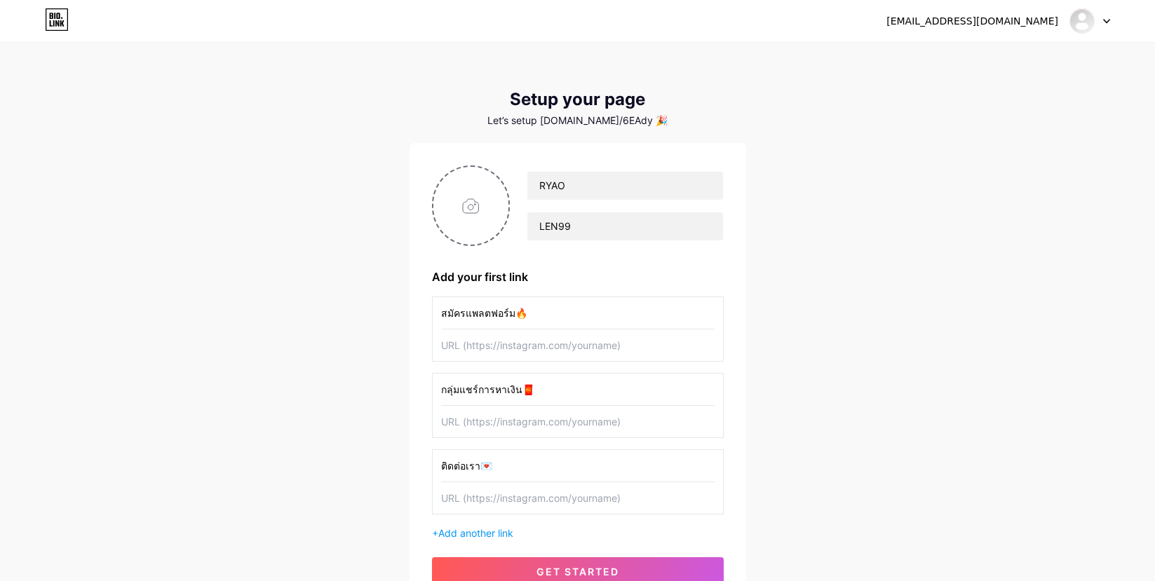
paste input "[URL][PERSON_NAME][DOMAIN_NAME]"
type input "[URL][PERSON_NAME][DOMAIN_NAME]"
click at [510, 438] on div "กลุ่มแชร์การหาเงิน🧧" at bounding box center [578, 405] width 292 height 65
paste input "[URL][DOMAIN_NAME]"
type input "[URL][DOMAIN_NAME]"
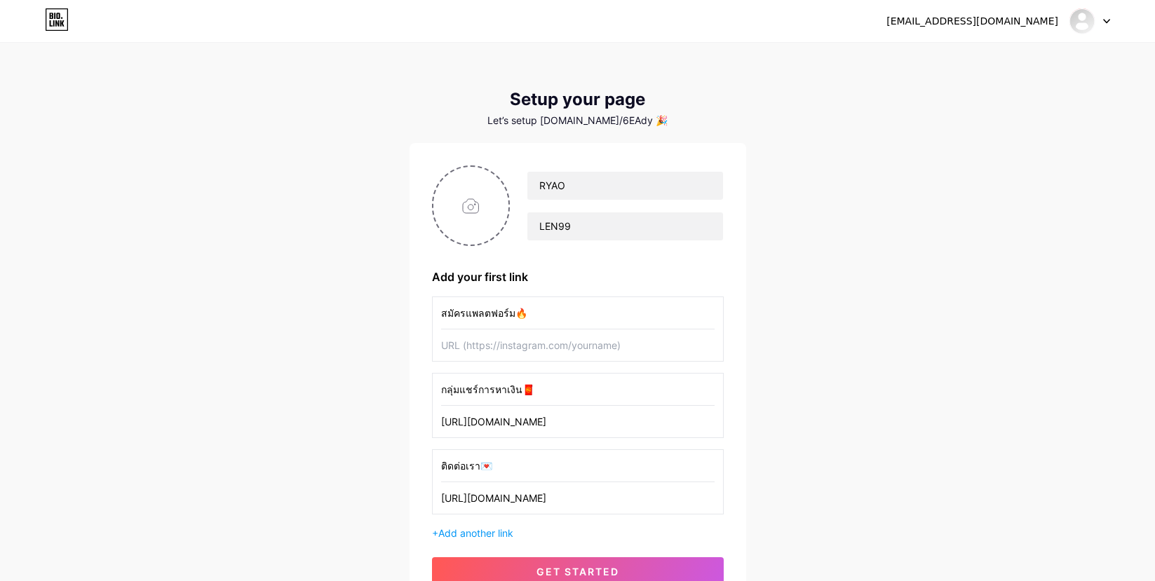
drag, startPoint x: 492, startPoint y: 349, endPoint x: 506, endPoint y: 354, distance: 14.9
click at [492, 349] on input "text" at bounding box center [577, 346] width 273 height 32
paste input "[URL][DOMAIN_NAME]"
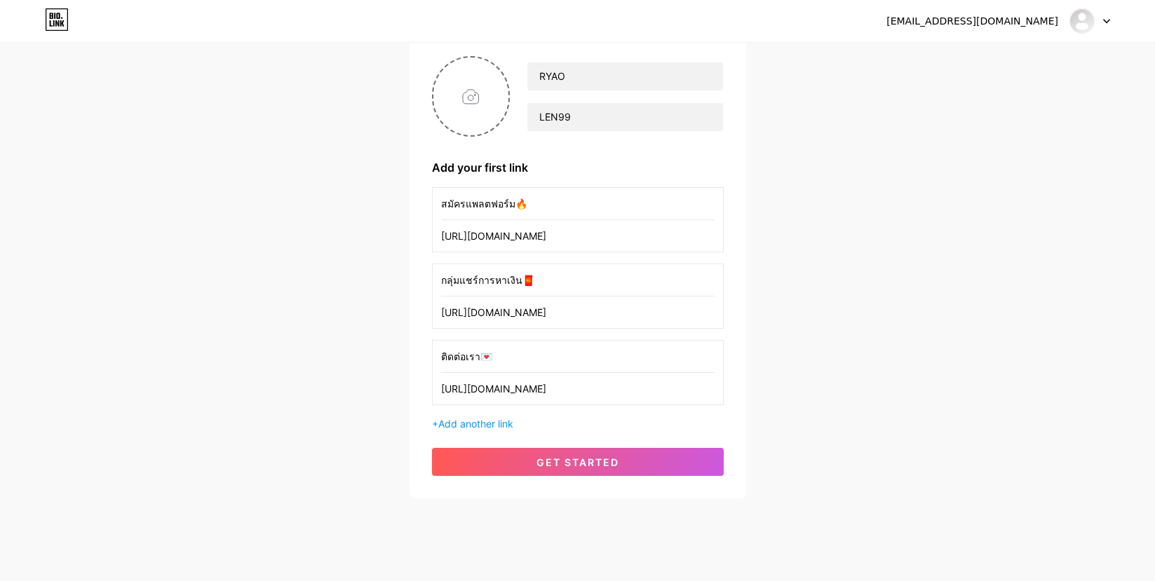
scroll to position [128, 0]
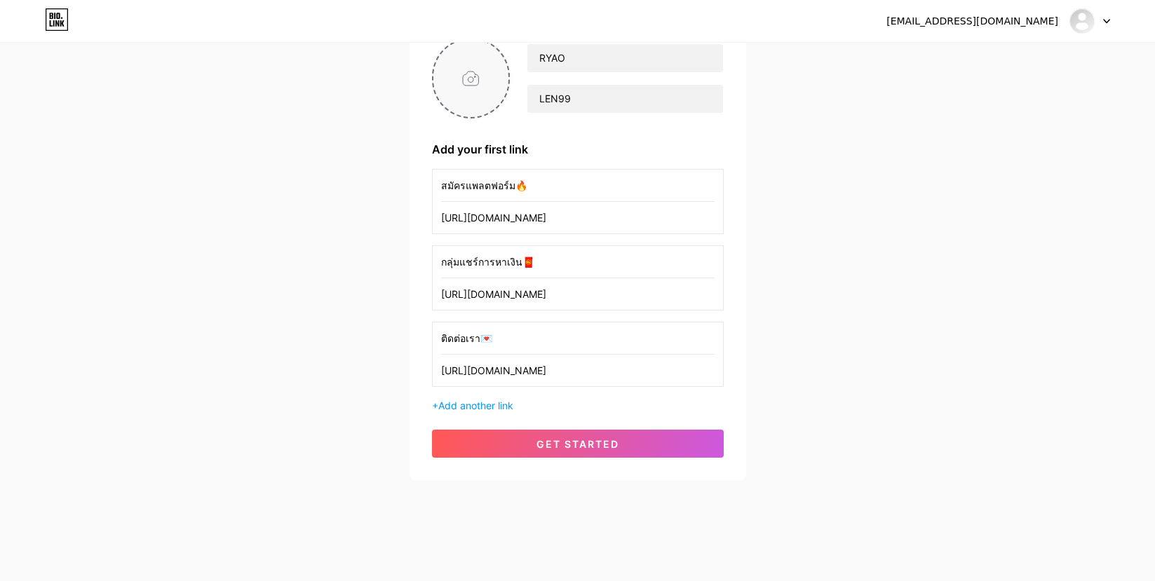
type input "[URL][DOMAIN_NAME]"
click at [481, 62] on input "file" at bounding box center [471, 78] width 76 height 78
type input "C:\fakepath\社群背景圖.jpg"
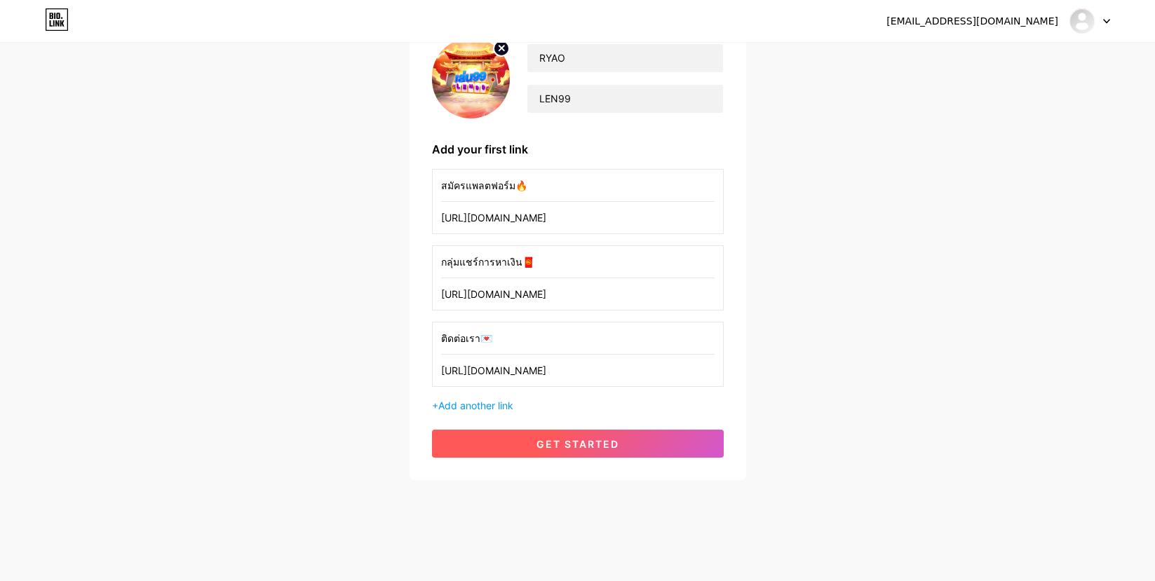
click at [560, 448] on span "get started" at bounding box center [577, 444] width 83 height 12
click at [532, 453] on button "get started" at bounding box center [578, 444] width 292 height 28
drag, startPoint x: 627, startPoint y: 222, endPoint x: 638, endPoint y: 215, distance: 12.9
click at [628, 222] on input "[URL][DOMAIN_NAME]" at bounding box center [577, 218] width 273 height 32
drag, startPoint x: 639, startPoint y: 215, endPoint x: 186, endPoint y: 212, distance: 453.0
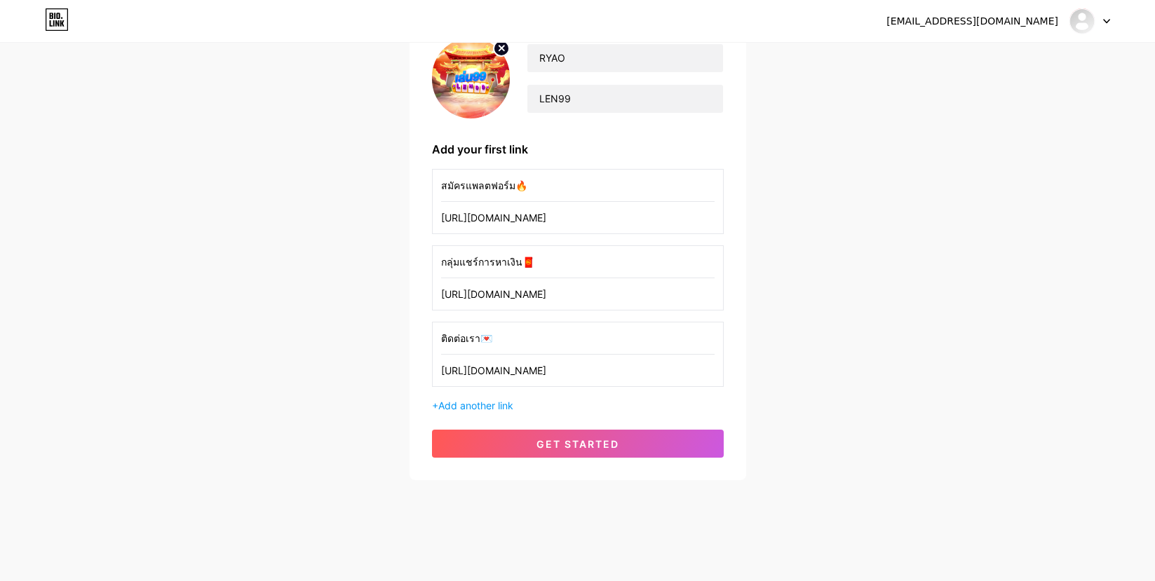
click at [186, 212] on div "igsz17888@gmail.com Dashboard Logout Setup your page Let’s setup bio.link/6EAdy…" at bounding box center [577, 198] width 1155 height 653
click at [616, 203] on input "[URL][DOMAIN_NAME]" at bounding box center [577, 218] width 273 height 32
drag, startPoint x: 622, startPoint y: 216, endPoint x: 395, endPoint y: 213, distance: 226.5
click at [395, 213] on div "igsz17888@gmail.com Dashboard Logout Setup your page Let’s setup bio.link/6EAdy…" at bounding box center [577, 198] width 1155 height 653
paste input "reurl.cc/yAvVQa"
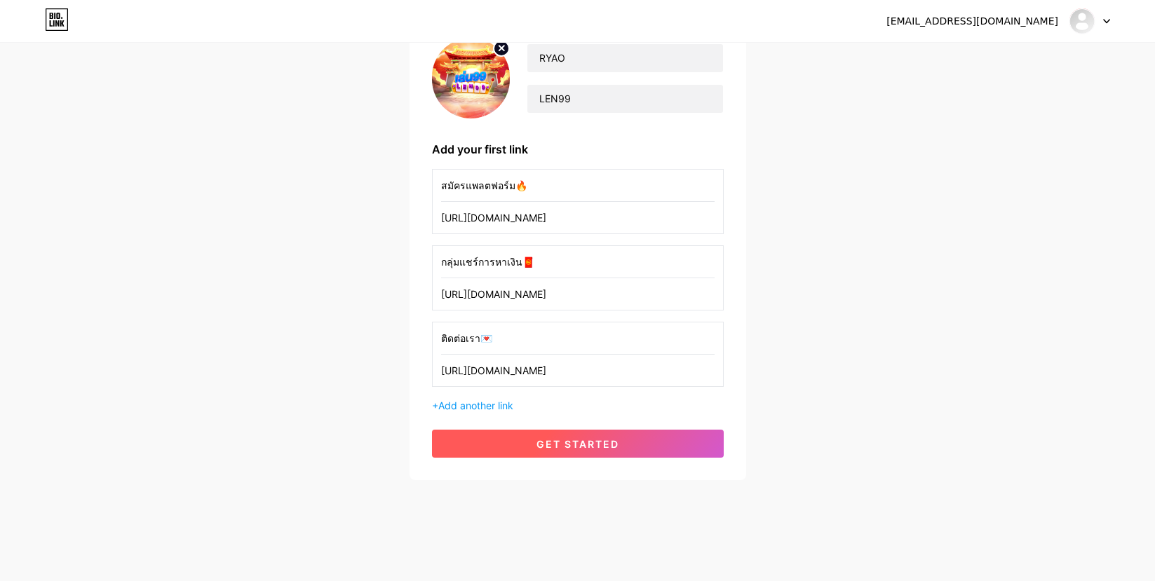
type input "https://reurl.cc/yAvVQa"
click at [588, 446] on span "get started" at bounding box center [577, 444] width 83 height 12
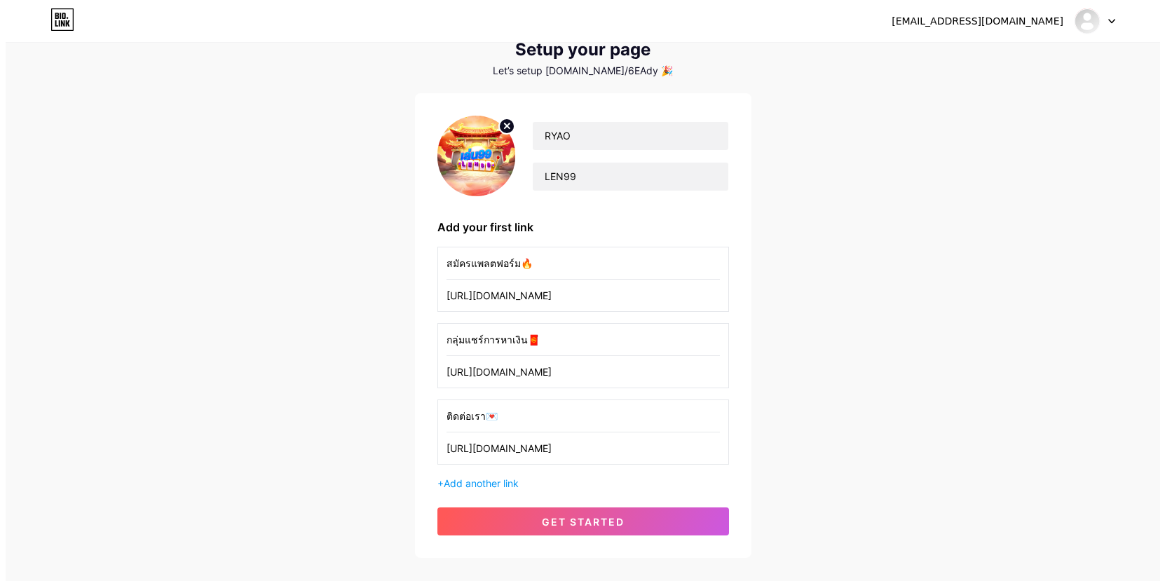
scroll to position [0, 0]
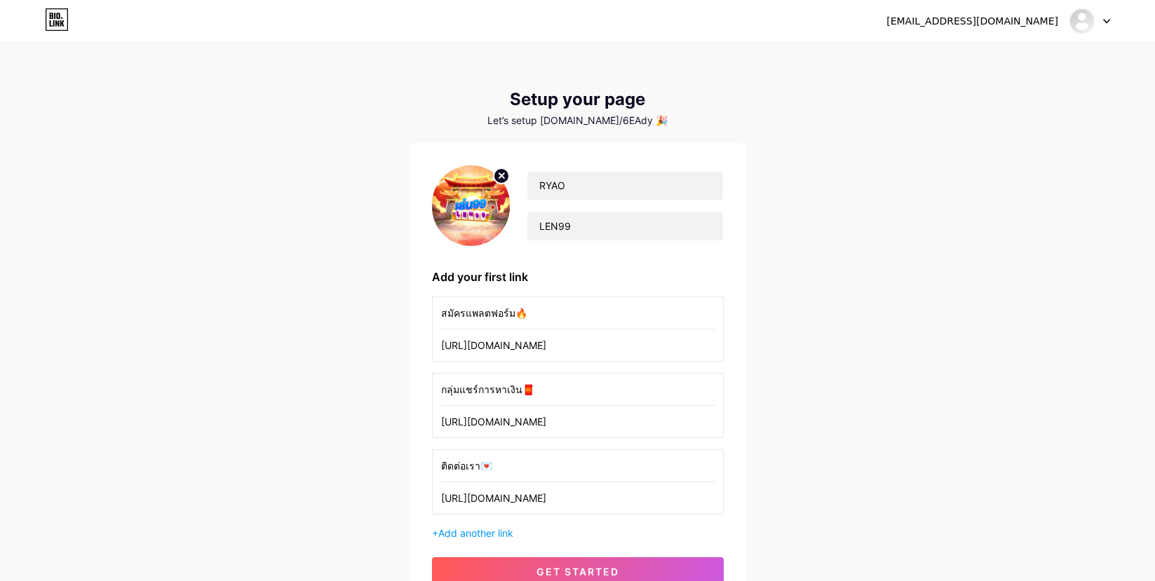
click at [589, 341] on input "https://reurl.cc/yAvVQa" at bounding box center [577, 346] width 273 height 32
drag, startPoint x: 558, startPoint y: 388, endPoint x: 600, endPoint y: 456, distance: 79.6
click at [191, 385] on div "igsz17888@gmail.com Dashboard Logout Setup your page Let’s setup bio.link/6EAdy…" at bounding box center [577, 326] width 1155 height 653
drag, startPoint x: 568, startPoint y: 428, endPoint x: 274, endPoint y: 428, distance: 293.8
click at [274, 428] on div "igsz17888@gmail.com Dashboard Logout Setup your page Let’s setup bio.link/6EAdy…" at bounding box center [577, 326] width 1155 height 653
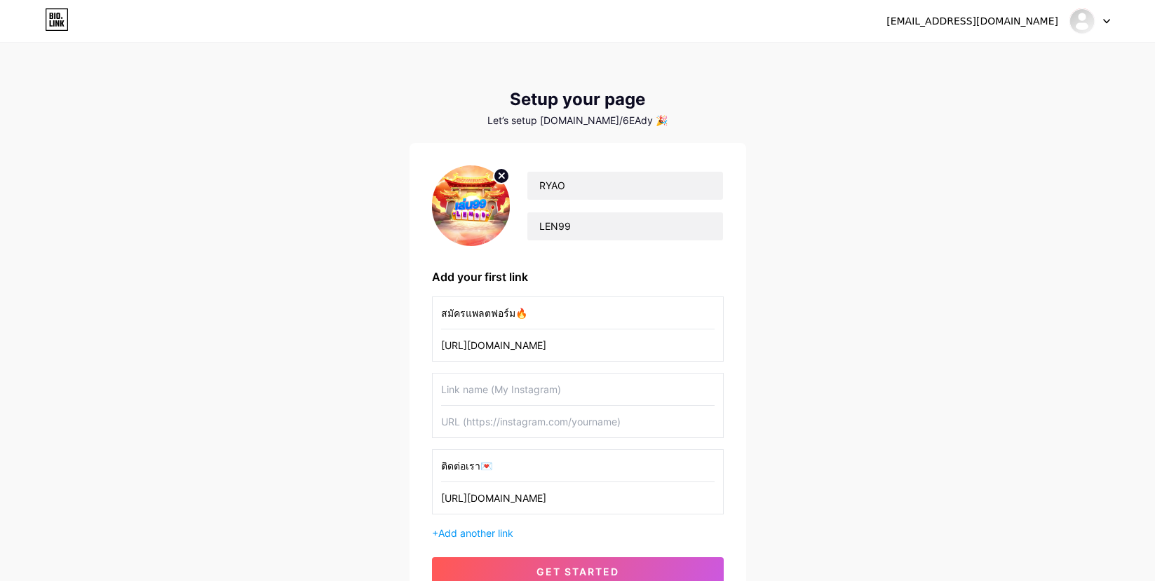
click at [262, 461] on div "igsz17888@gmail.com Dashboard Logout Setup your page Let’s setup bio.link/6EAdy…" at bounding box center [577, 326] width 1155 height 653
drag, startPoint x: 595, startPoint y: 508, endPoint x: 584, endPoint y: 506, distance: 10.7
click at [586, 506] on input "[URL][PERSON_NAME][DOMAIN_NAME]" at bounding box center [577, 498] width 273 height 32
drag, startPoint x: 584, startPoint y: 506, endPoint x: 313, endPoint y: 504, distance: 270.7
click at [313, 504] on div "igsz17888@gmail.com Dashboard Logout Setup your page Let’s setup bio.link/6EAdy…" at bounding box center [577, 326] width 1155 height 653
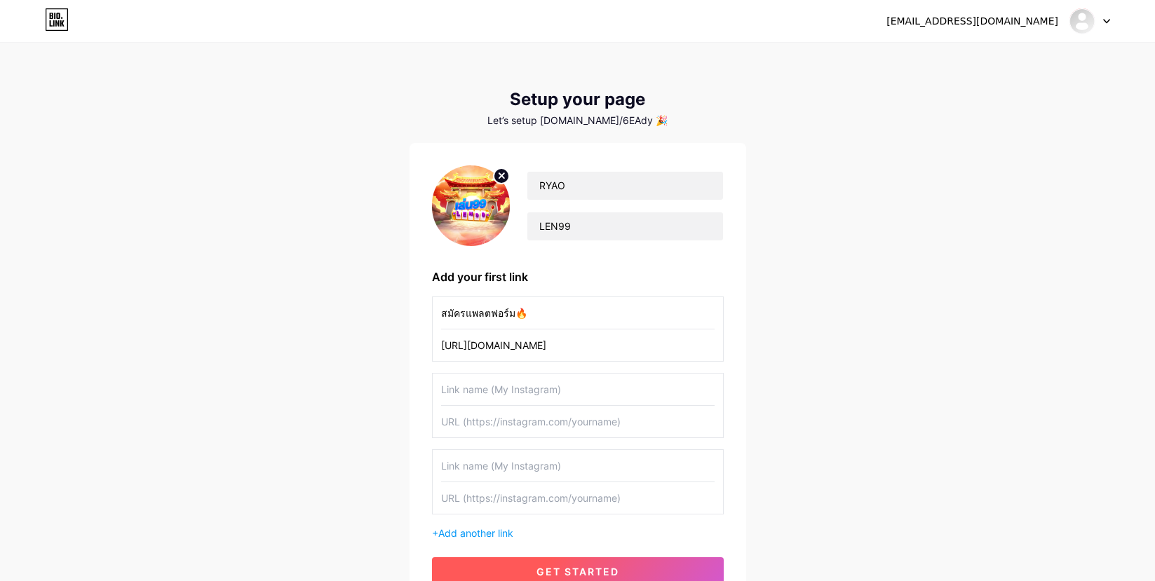
click at [482, 570] on button "get started" at bounding box center [578, 571] width 292 height 28
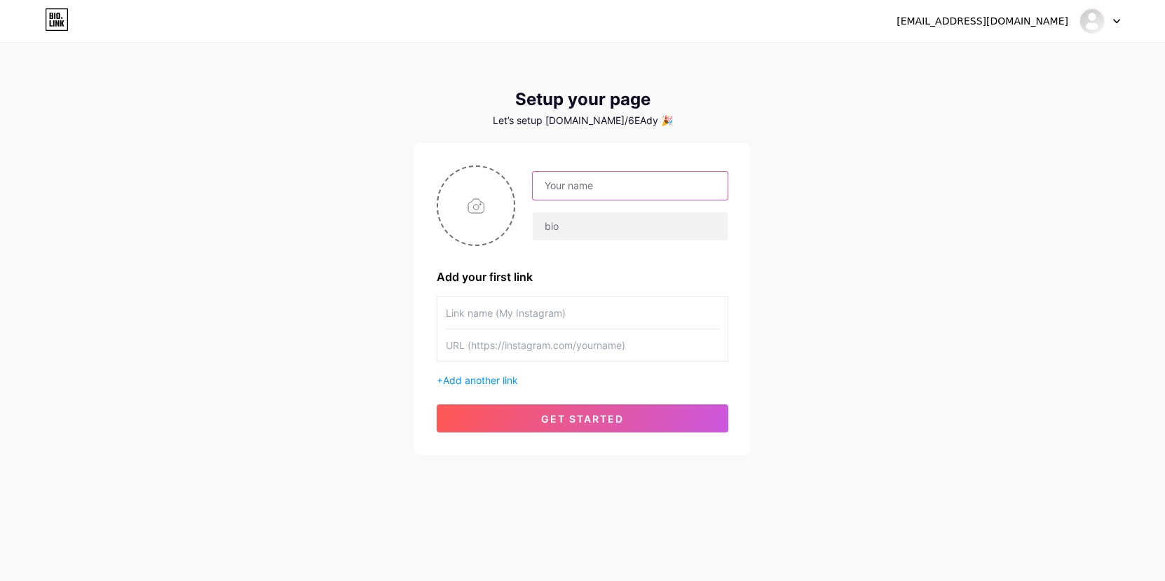
click at [597, 178] on input "text" at bounding box center [630, 186] width 195 height 28
drag, startPoint x: 936, startPoint y: 106, endPoint x: 543, endPoint y: 46, distance: 397.9
click at [863, 83] on div "igsz17888@gmail.com Dashboard Logout Setup your page Let’s setup bio.link/6EAdy…" at bounding box center [582, 250] width 1165 height 500
